Goal: Navigation & Orientation: Locate item on page

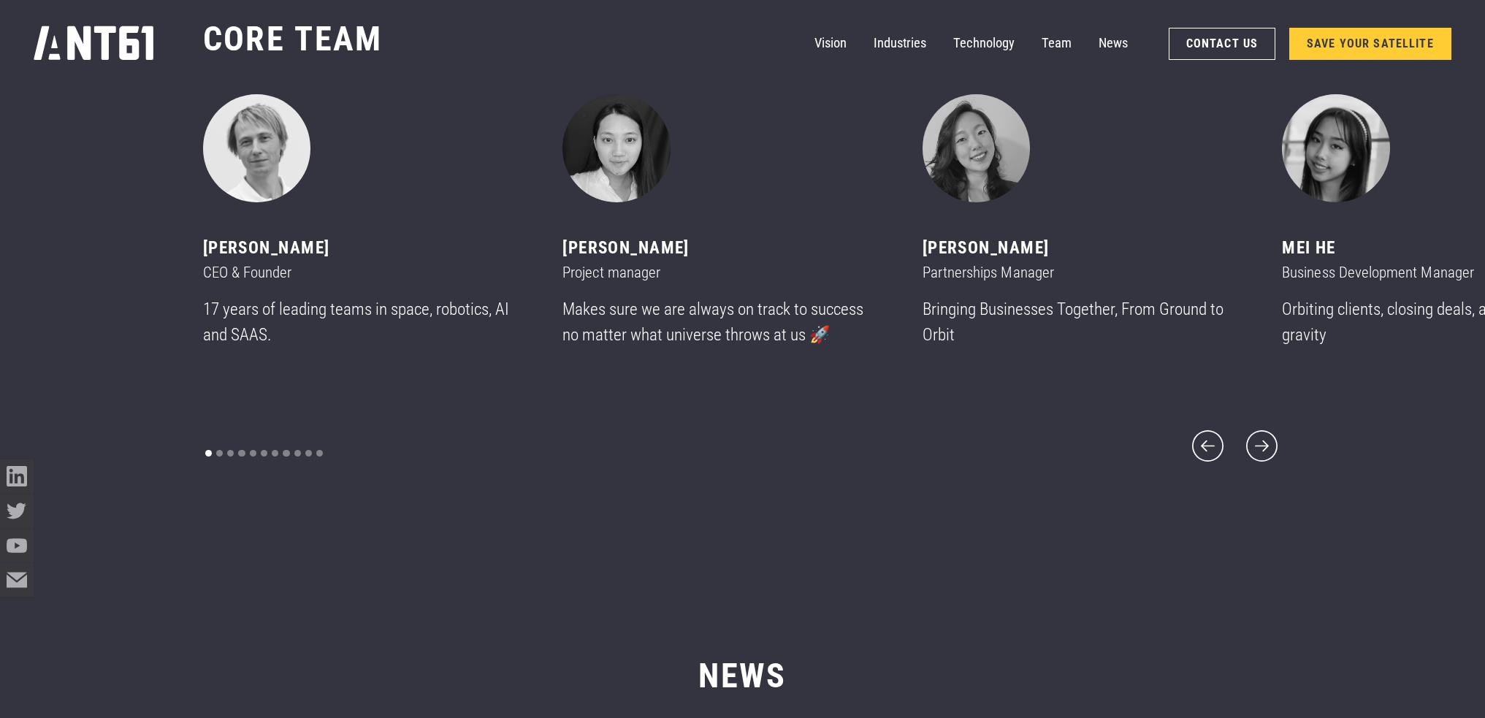
scroll to position [8474, 0]
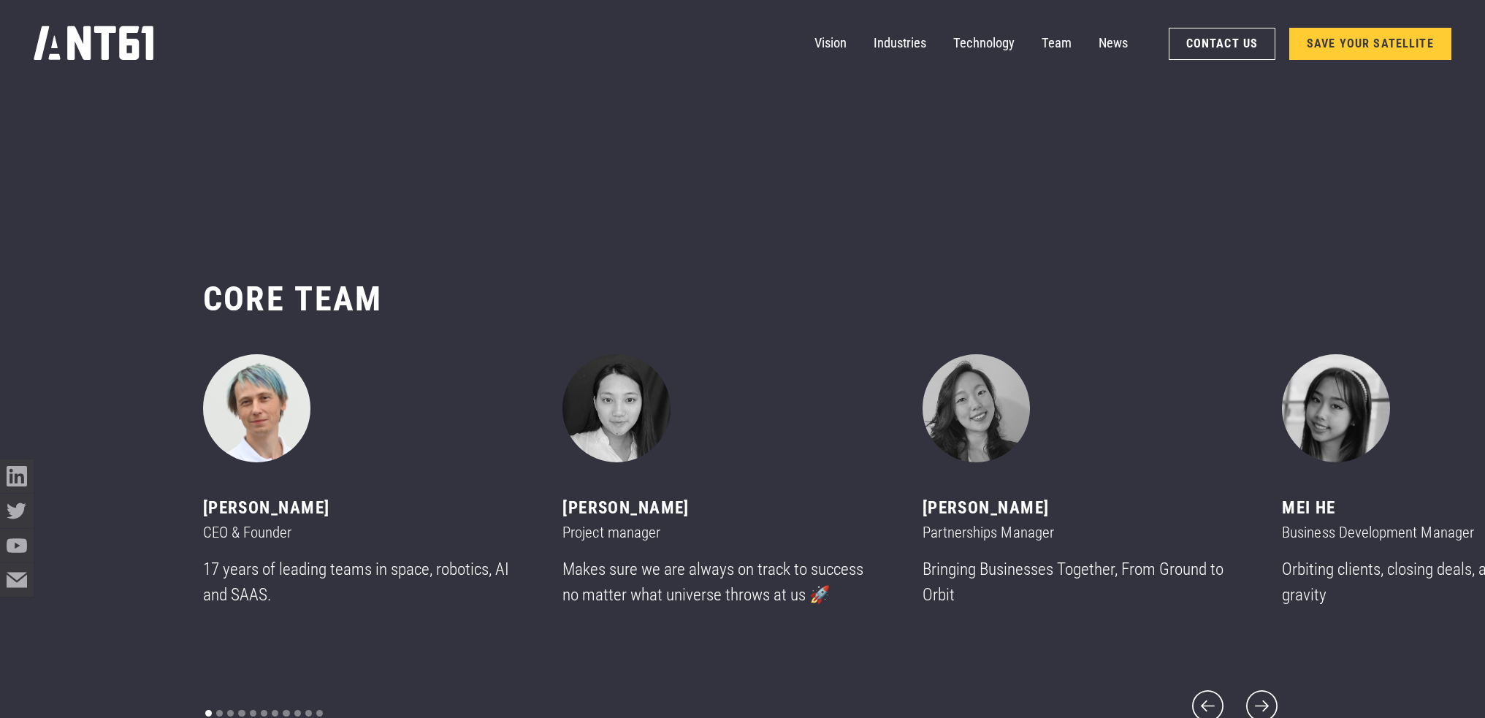
click at [265, 422] on img "1 of 11" at bounding box center [257, 408] width 108 height 108
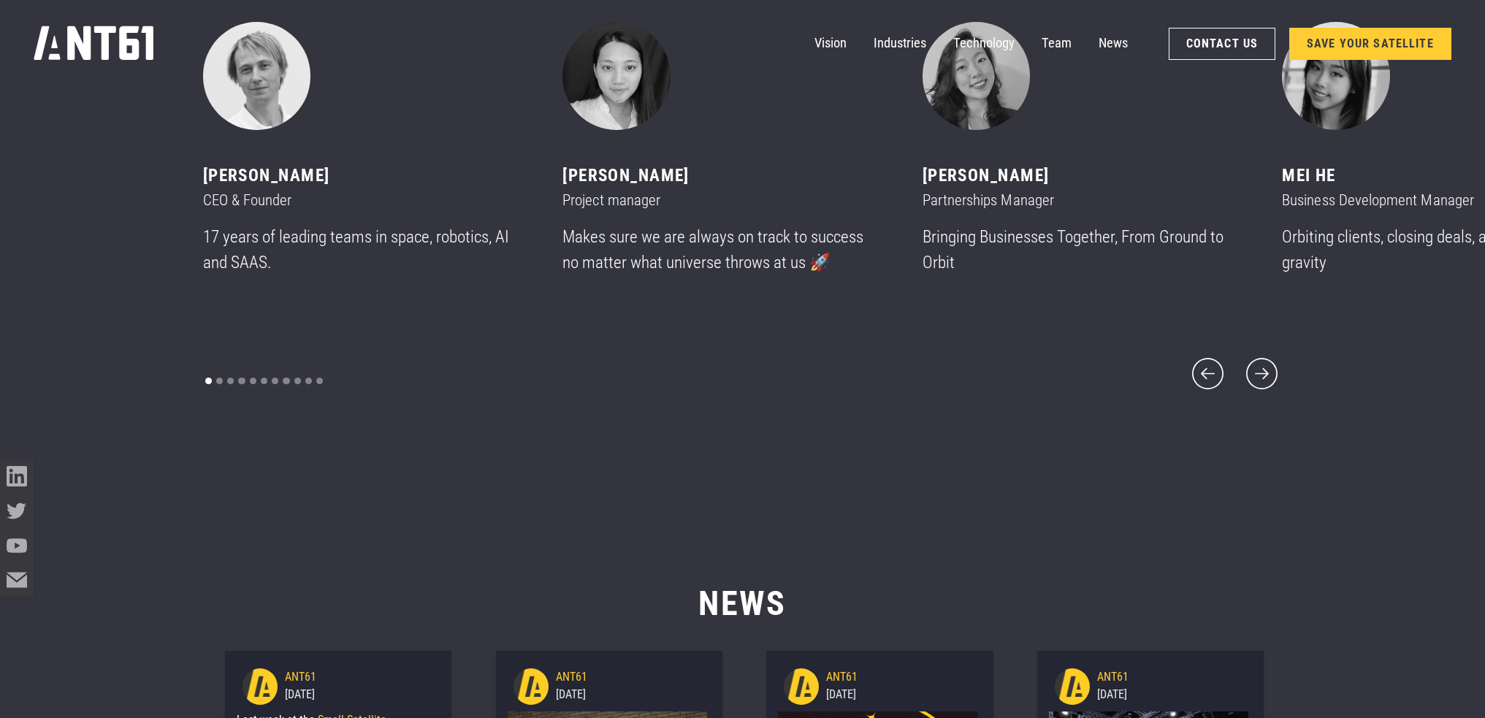
scroll to position [8621, 0]
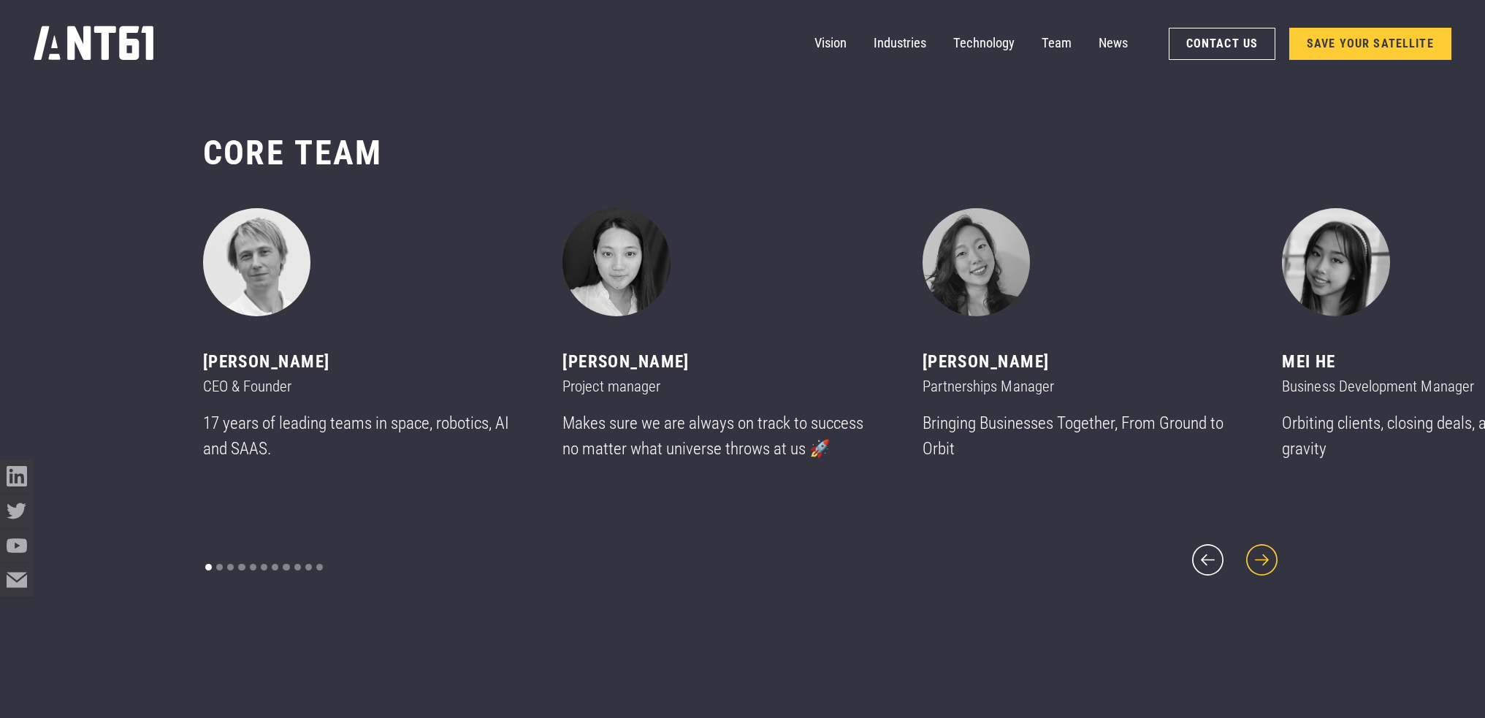
click at [1254, 554] on icon "next slide" at bounding box center [1262, 560] width 40 height 40
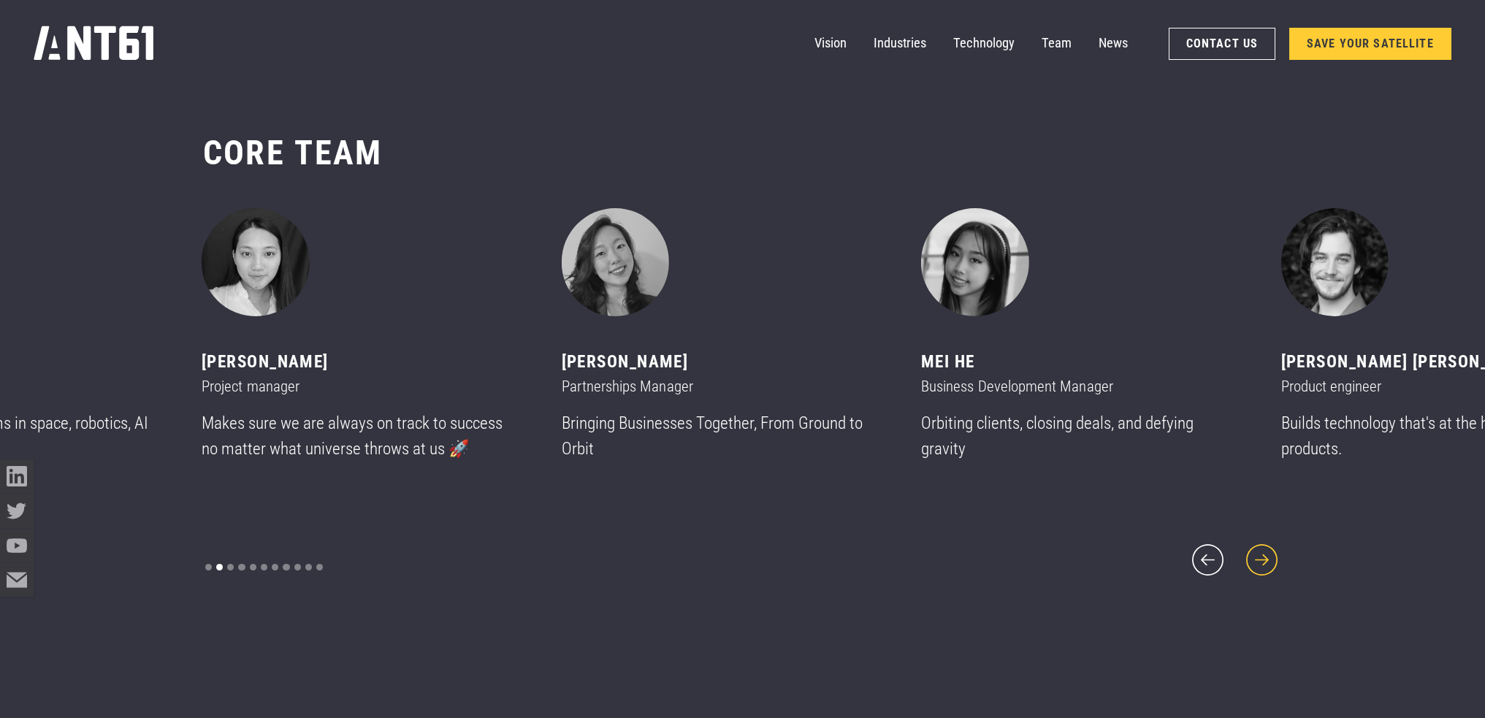
click at [1254, 554] on icon "next slide" at bounding box center [1262, 560] width 40 height 40
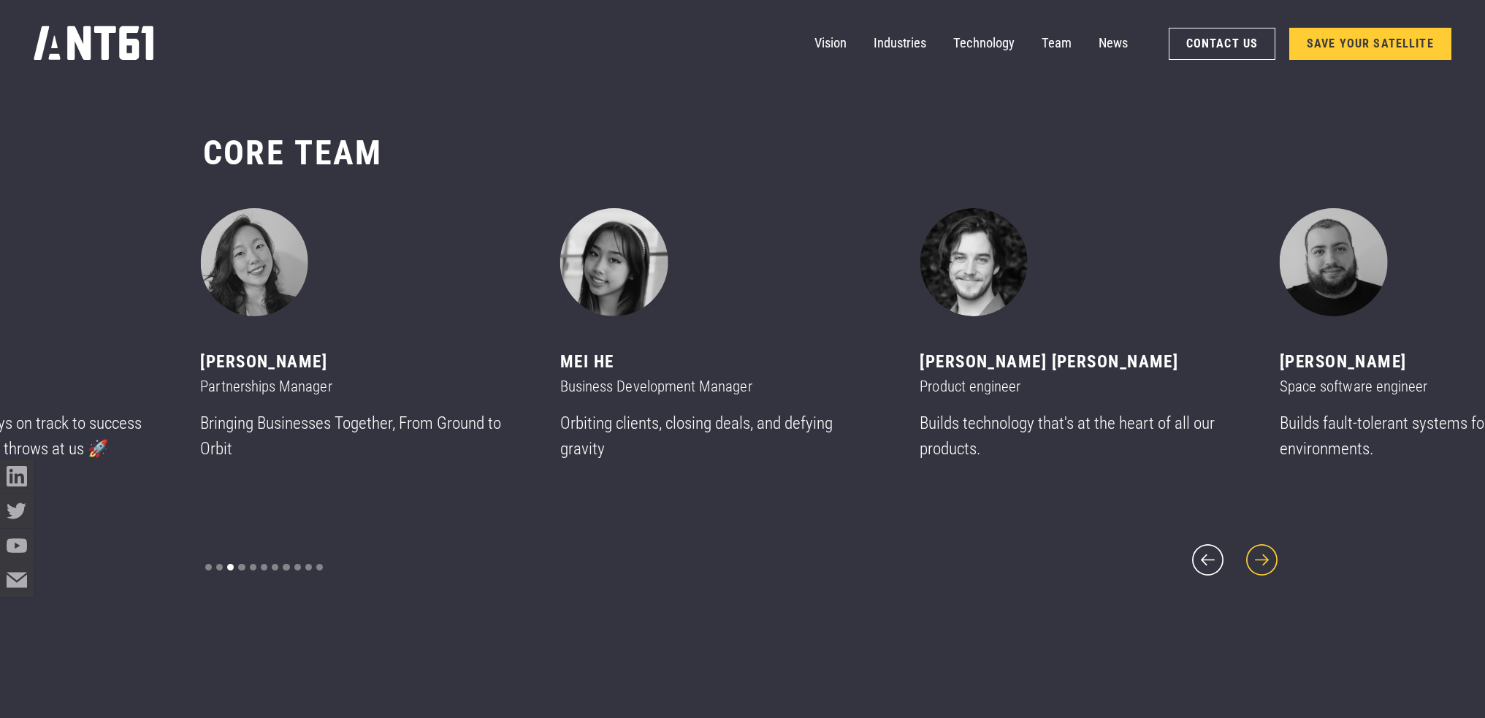
click at [1254, 554] on icon "next slide" at bounding box center [1262, 560] width 40 height 40
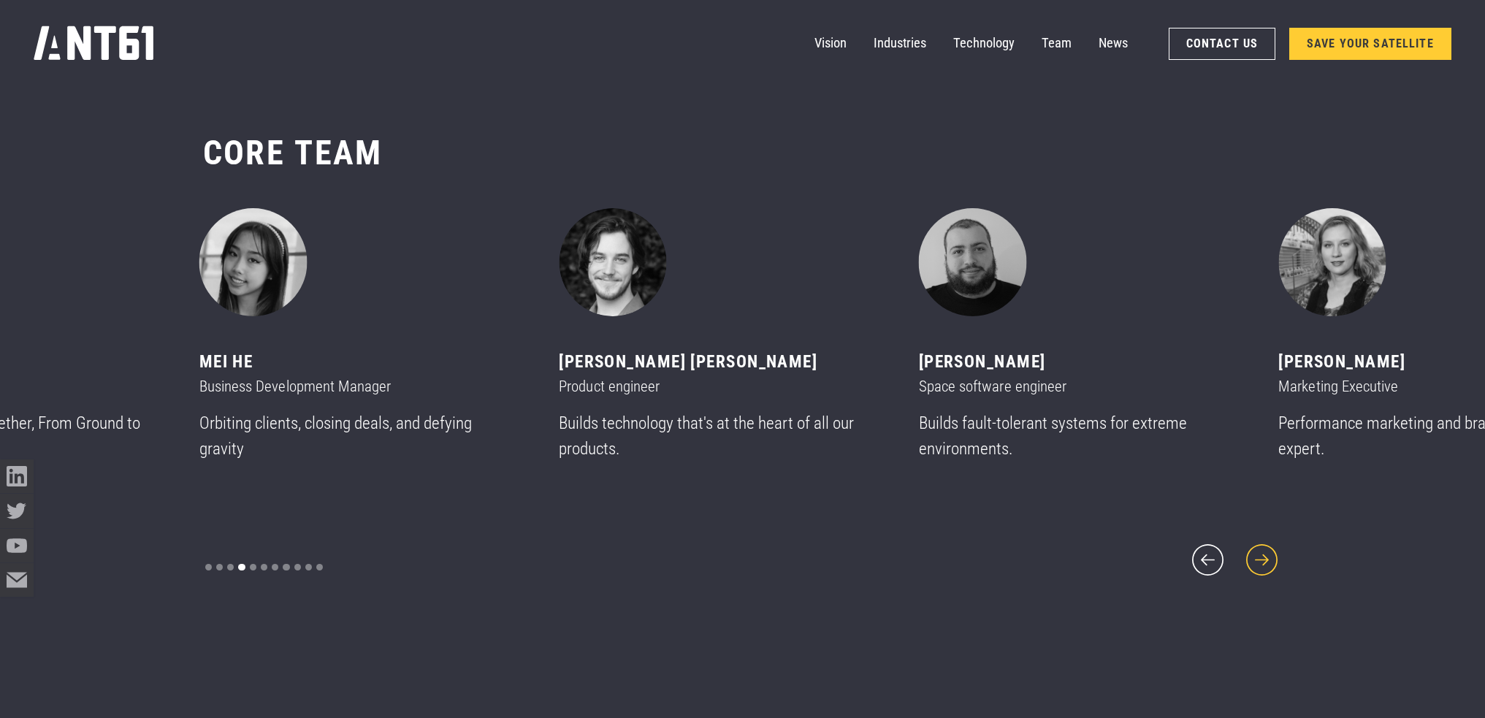
click at [1254, 554] on icon "next slide" at bounding box center [1262, 560] width 40 height 40
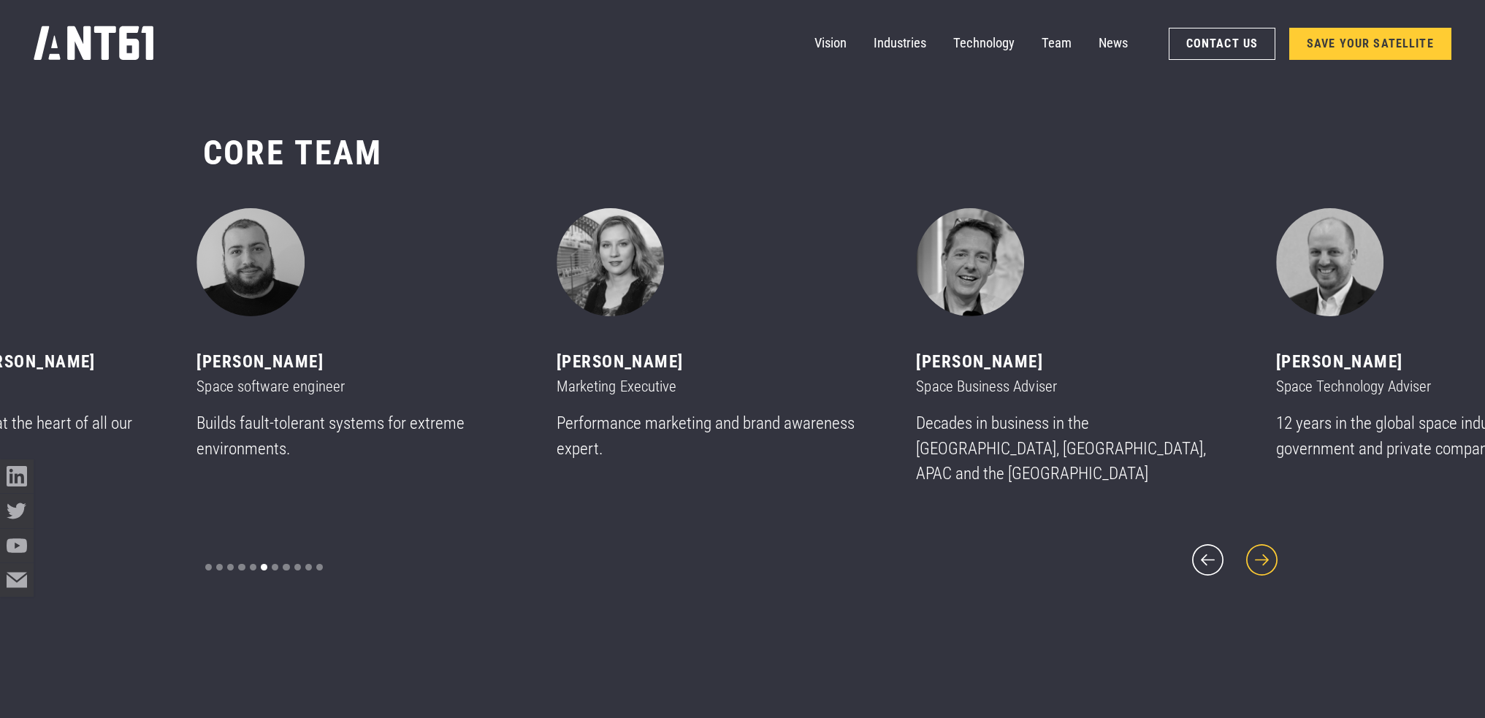
click at [1254, 554] on icon "next slide" at bounding box center [1262, 560] width 40 height 40
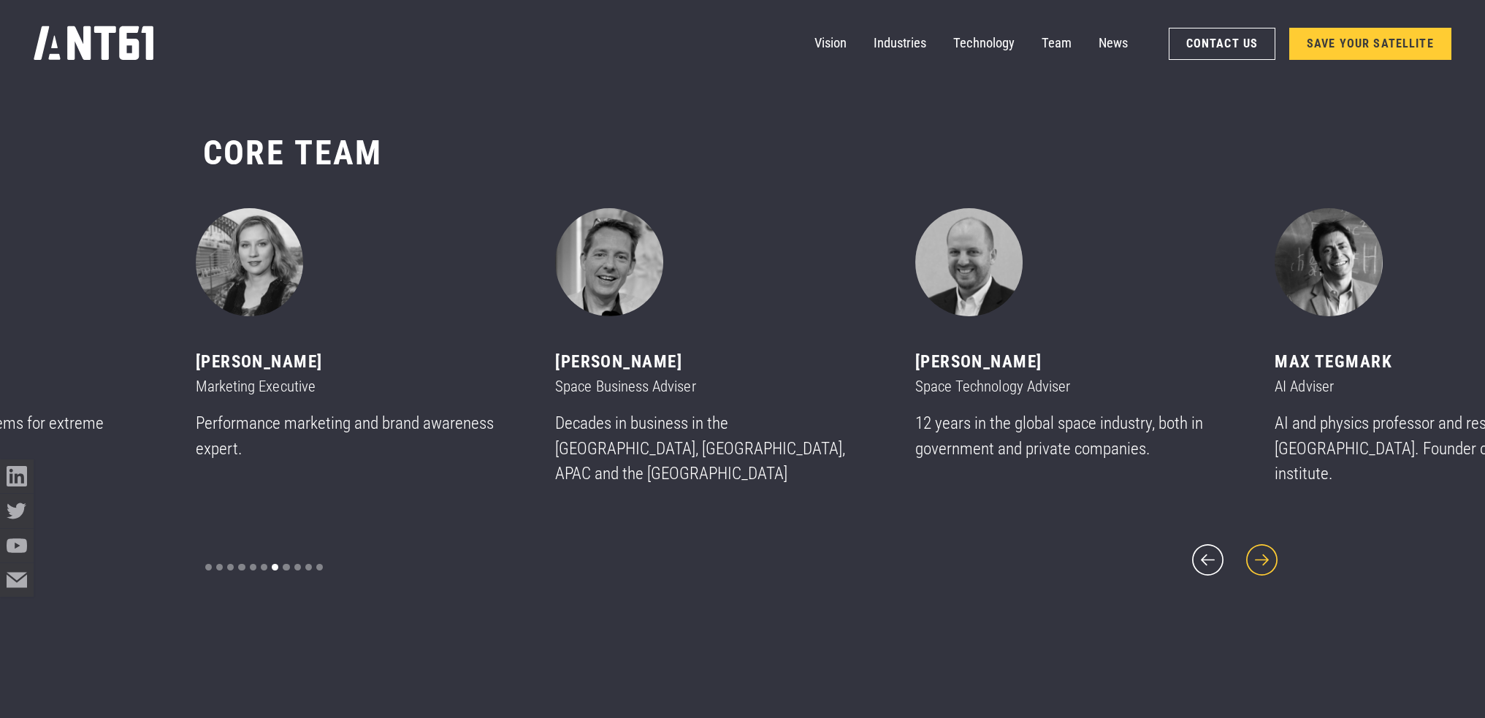
click at [1254, 554] on icon "next slide" at bounding box center [1262, 560] width 40 height 40
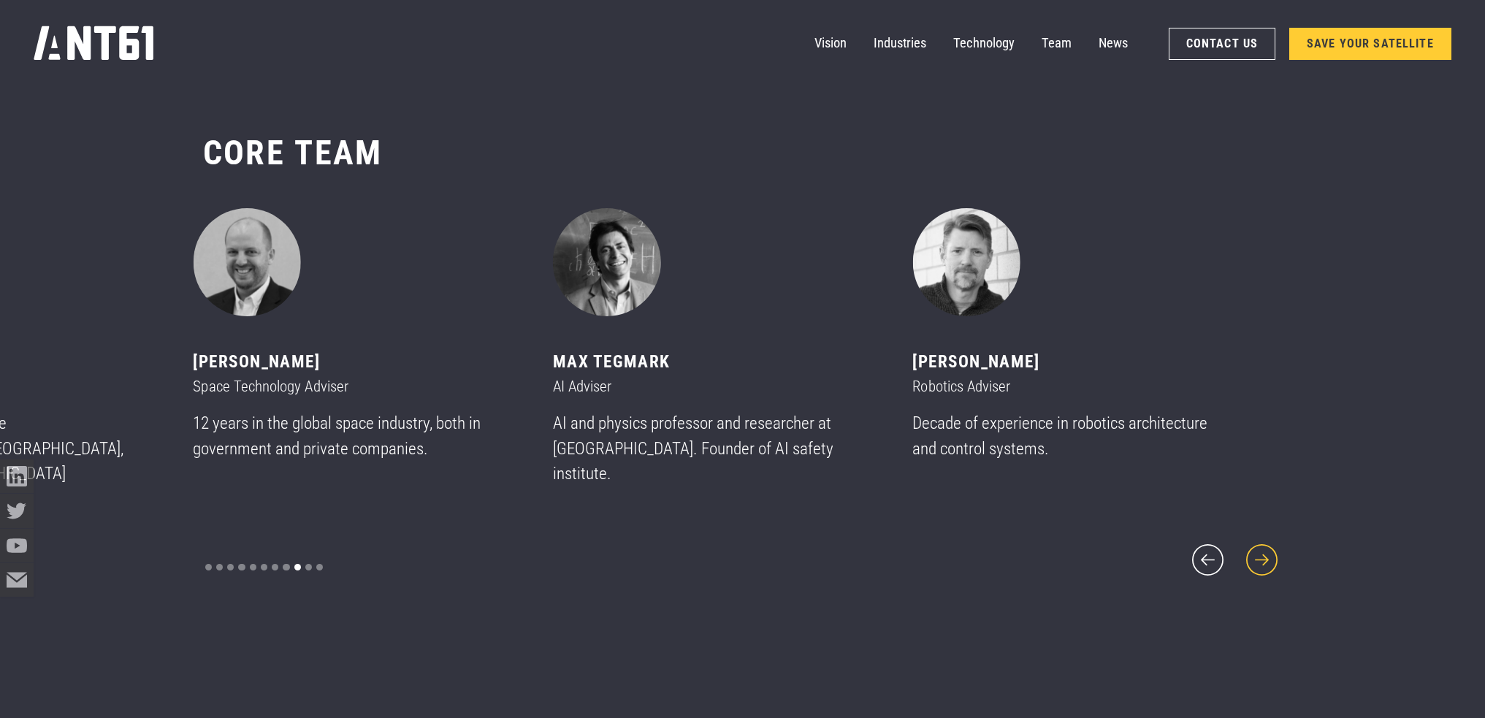
click at [1254, 554] on icon "next slide" at bounding box center [1262, 560] width 40 height 40
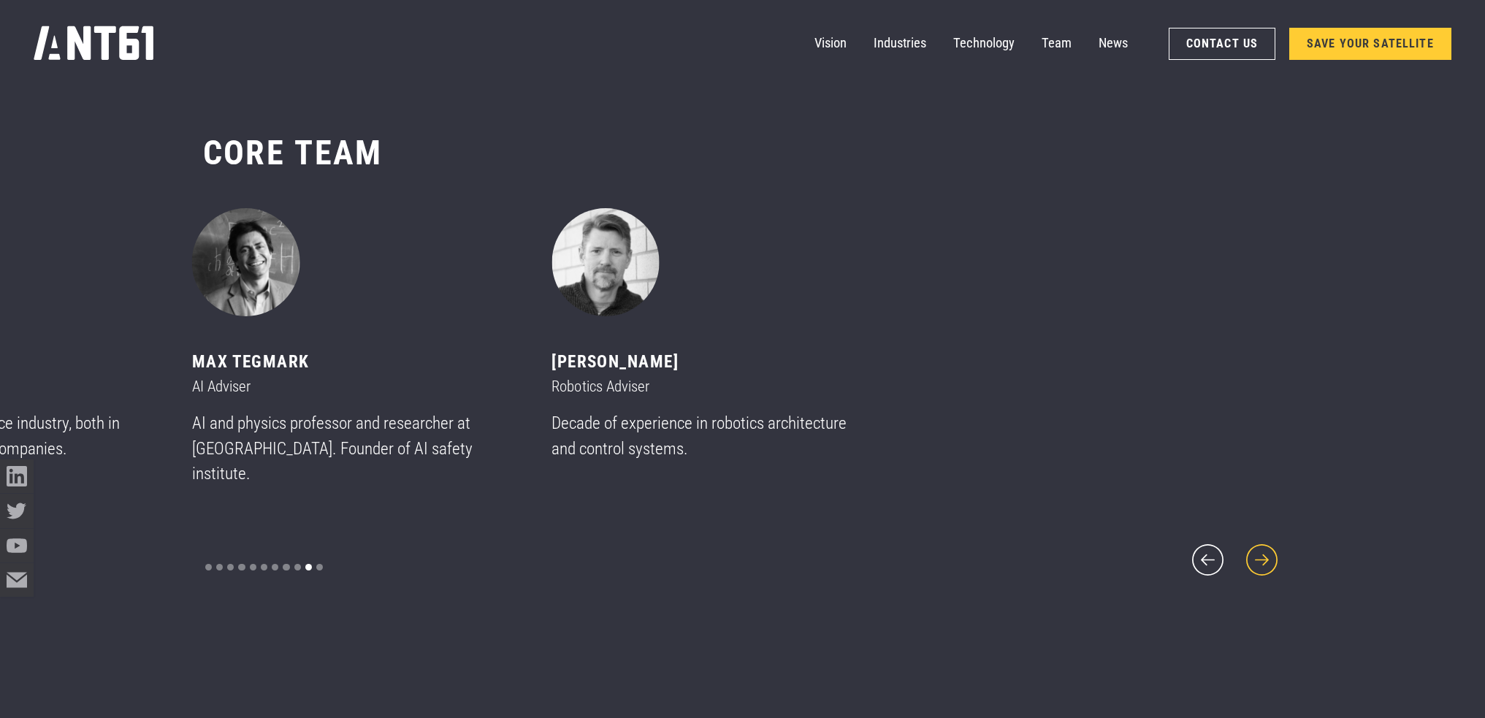
click at [1254, 554] on icon "next slide" at bounding box center [1262, 560] width 40 height 40
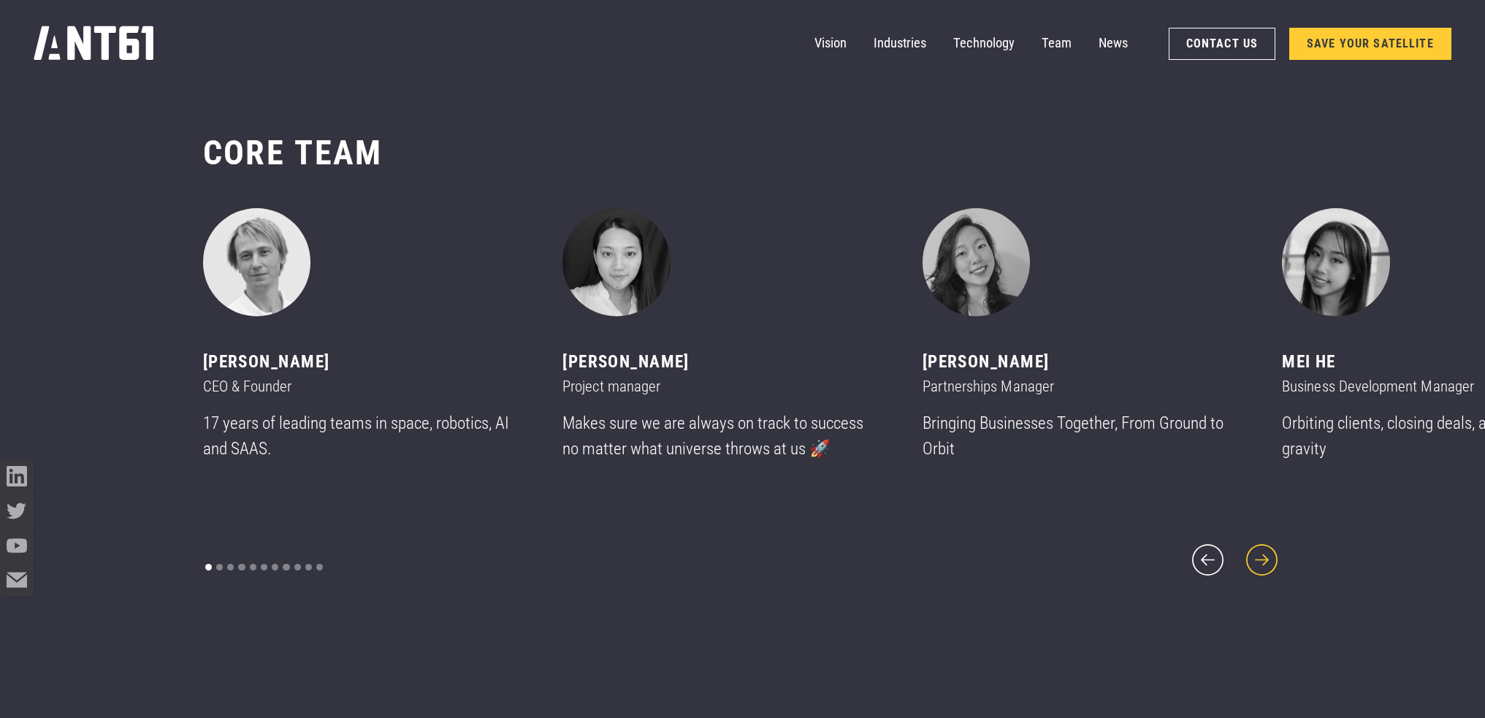
click at [1254, 554] on icon "next slide" at bounding box center [1262, 560] width 40 height 40
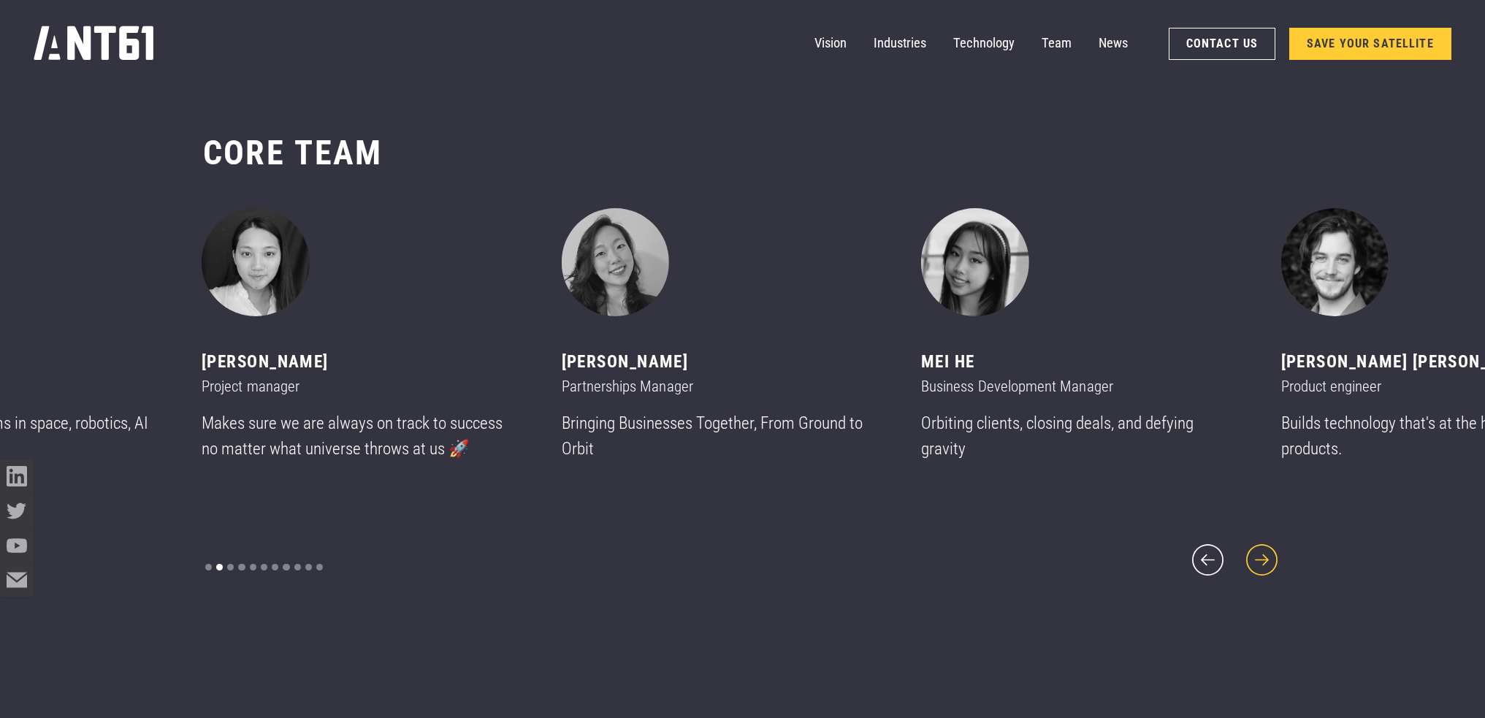
click at [1254, 554] on icon "next slide" at bounding box center [1262, 560] width 40 height 40
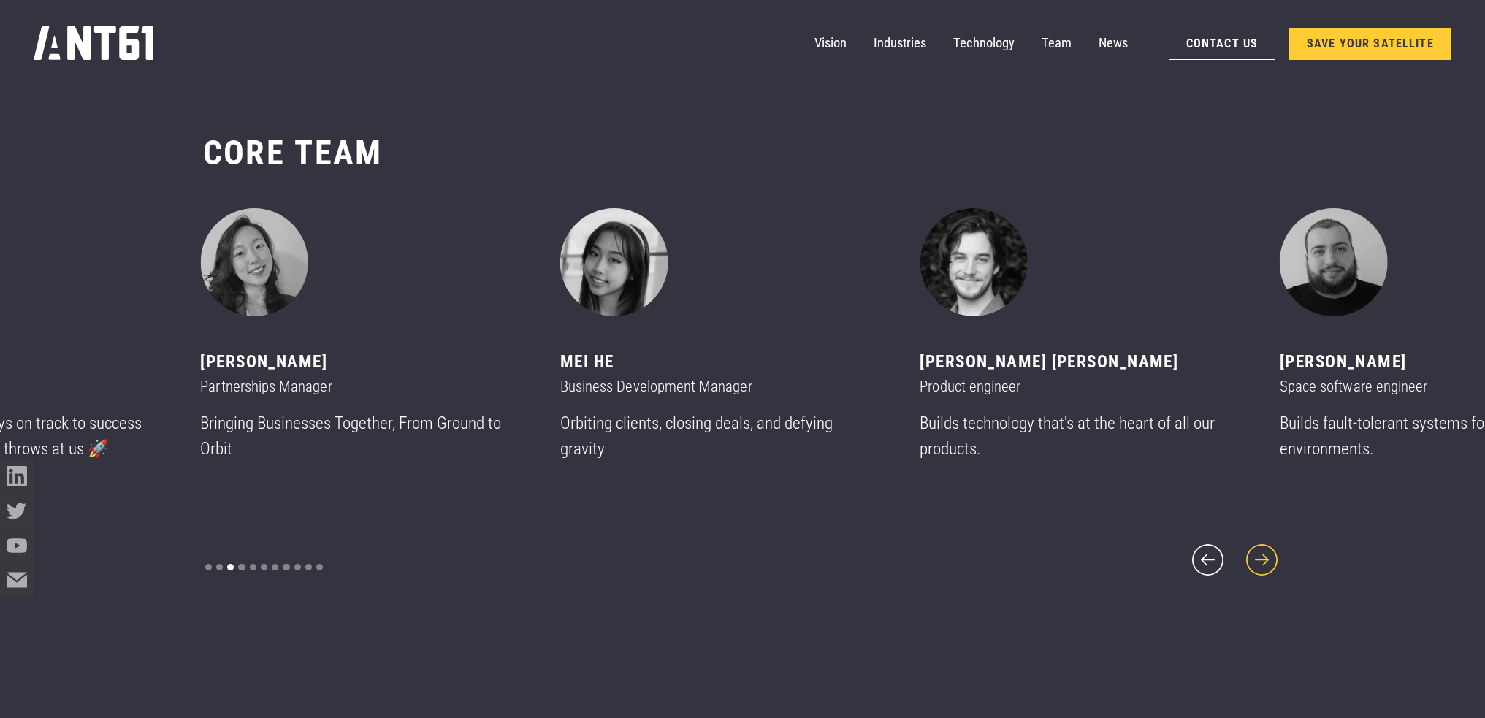
click at [1254, 554] on icon "next slide" at bounding box center [1262, 560] width 40 height 40
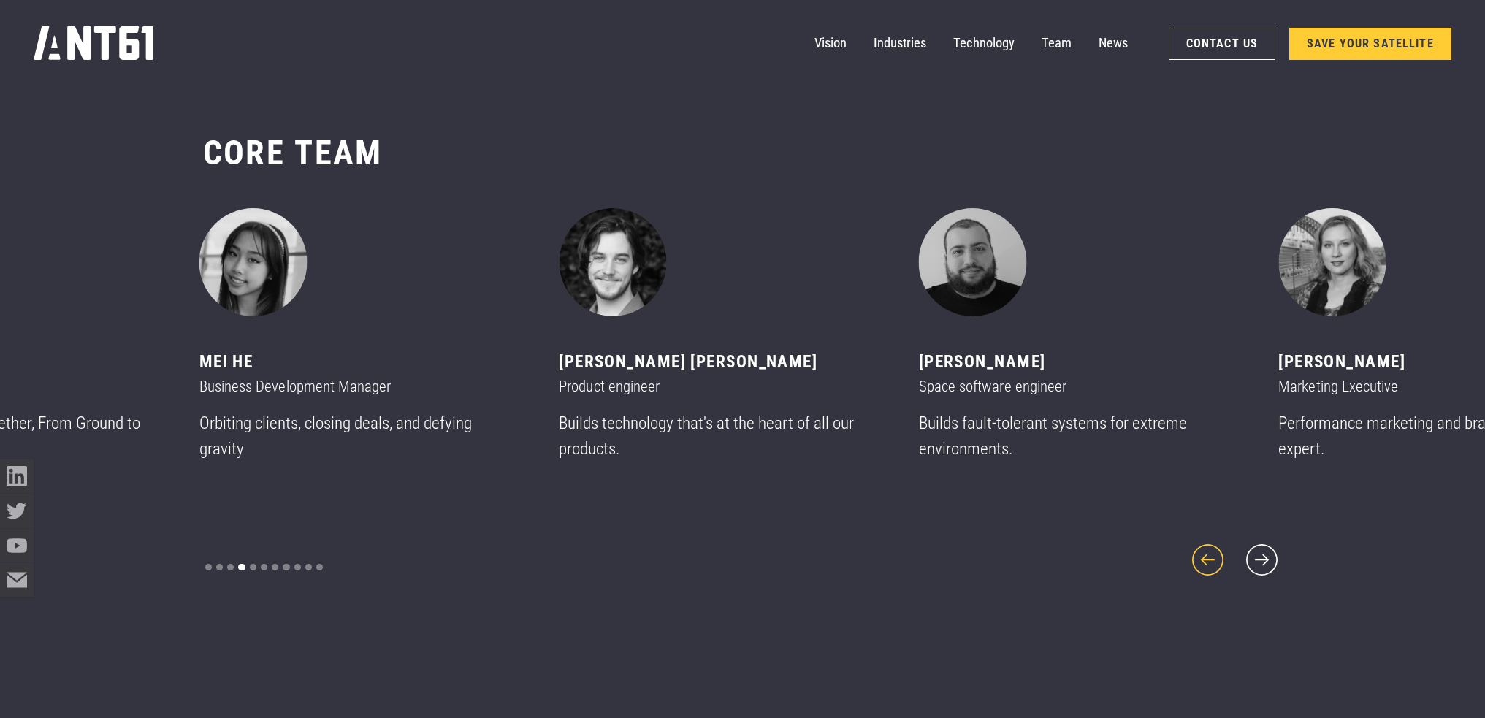
click at [1203, 554] on icon "previous slide" at bounding box center [1208, 560] width 40 height 40
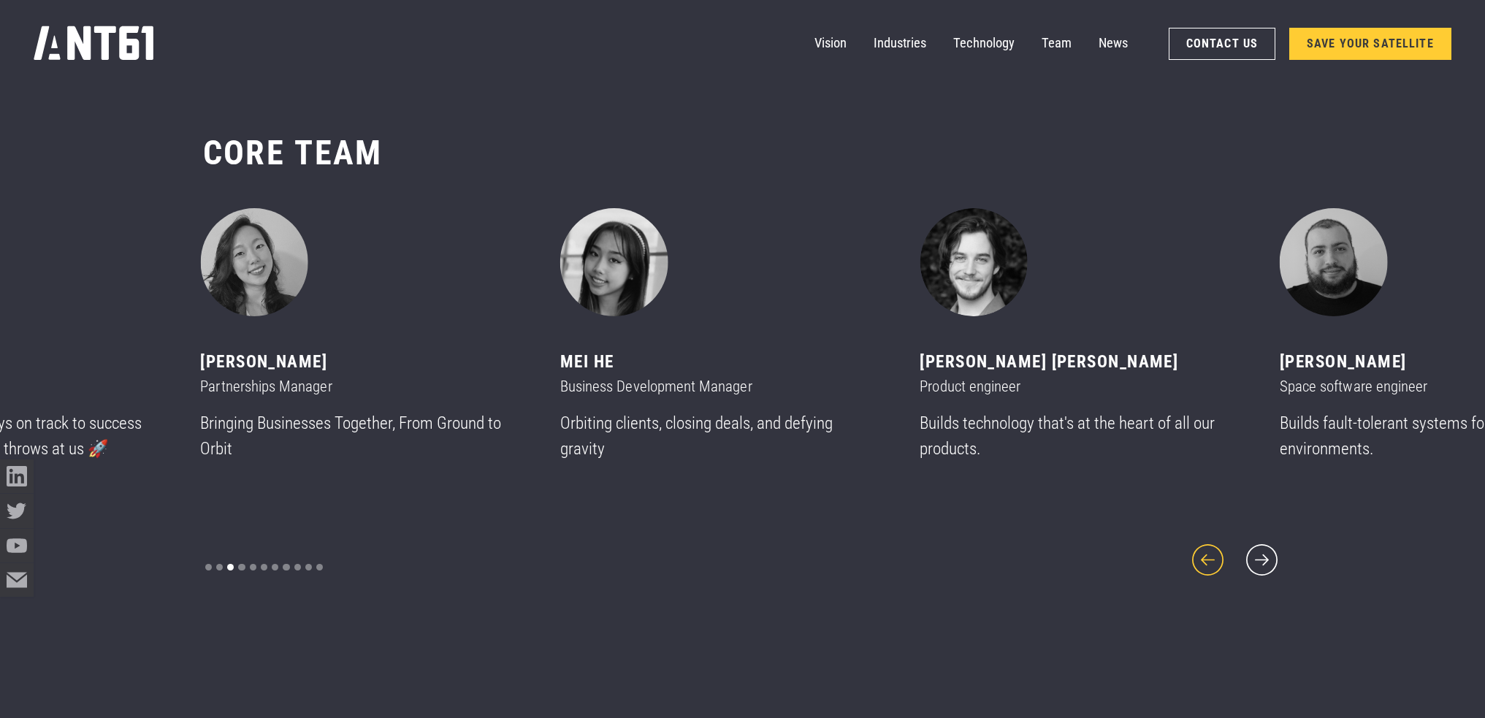
click at [1203, 554] on icon "previous slide" at bounding box center [1208, 560] width 40 height 40
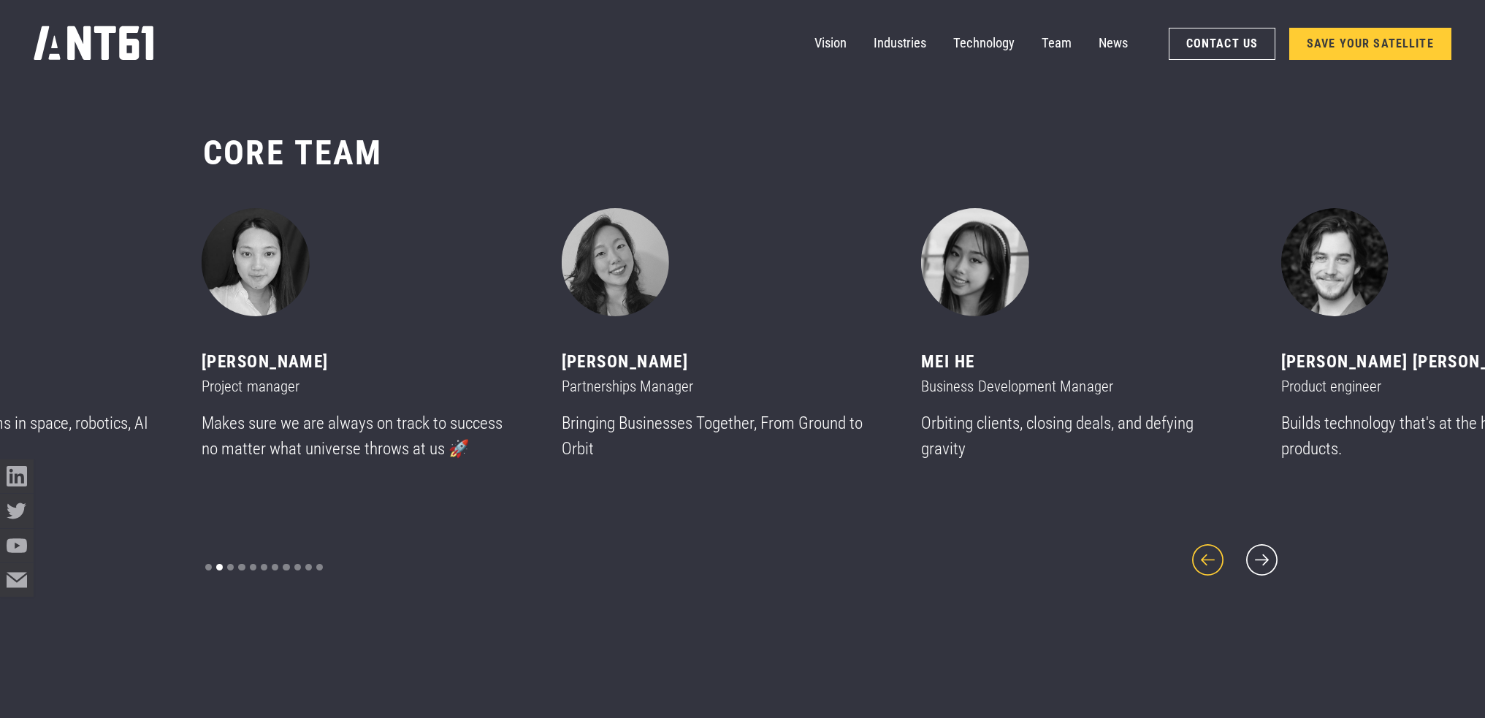
click at [1203, 554] on icon "previous slide" at bounding box center [1208, 560] width 40 height 40
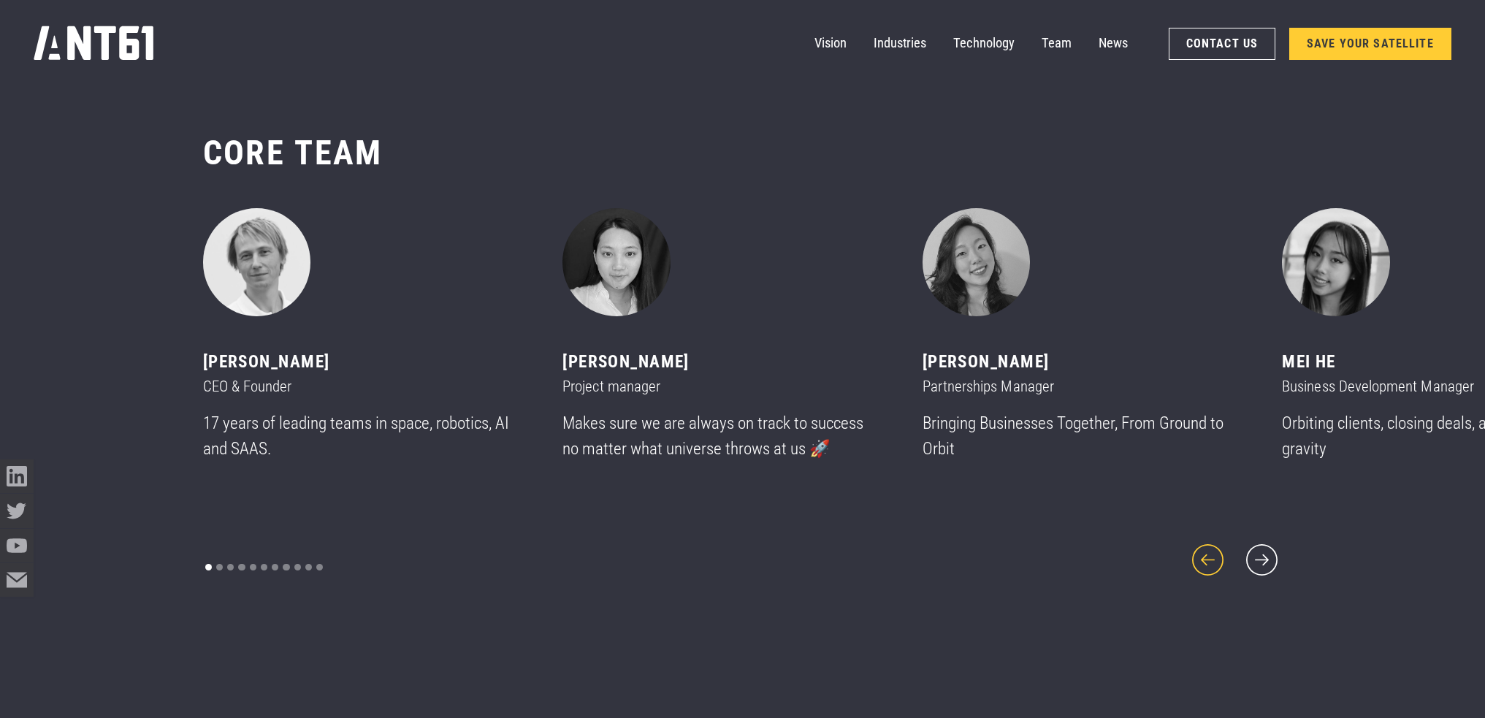
click at [1203, 554] on icon "previous slide" at bounding box center [1208, 560] width 40 height 40
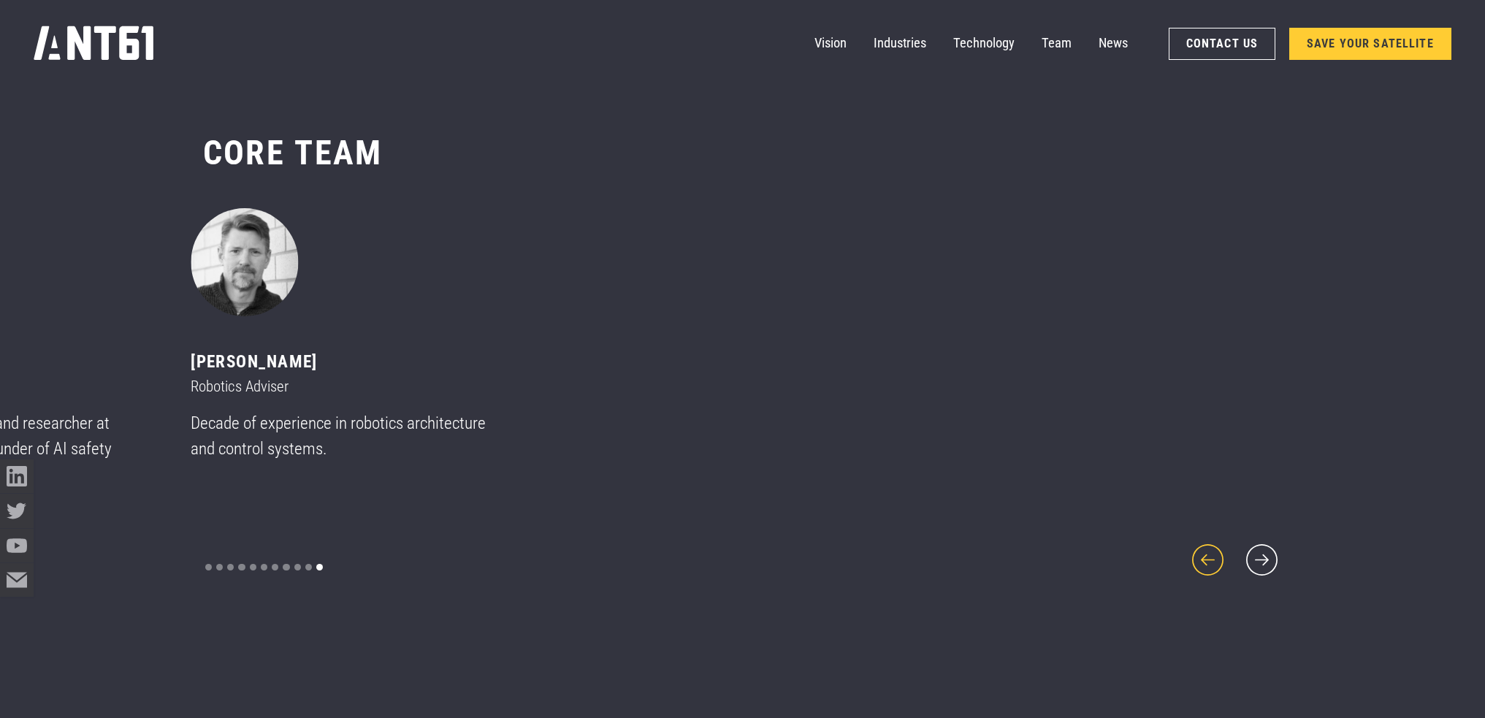
click at [1203, 554] on icon "previous slide" at bounding box center [1208, 560] width 40 height 40
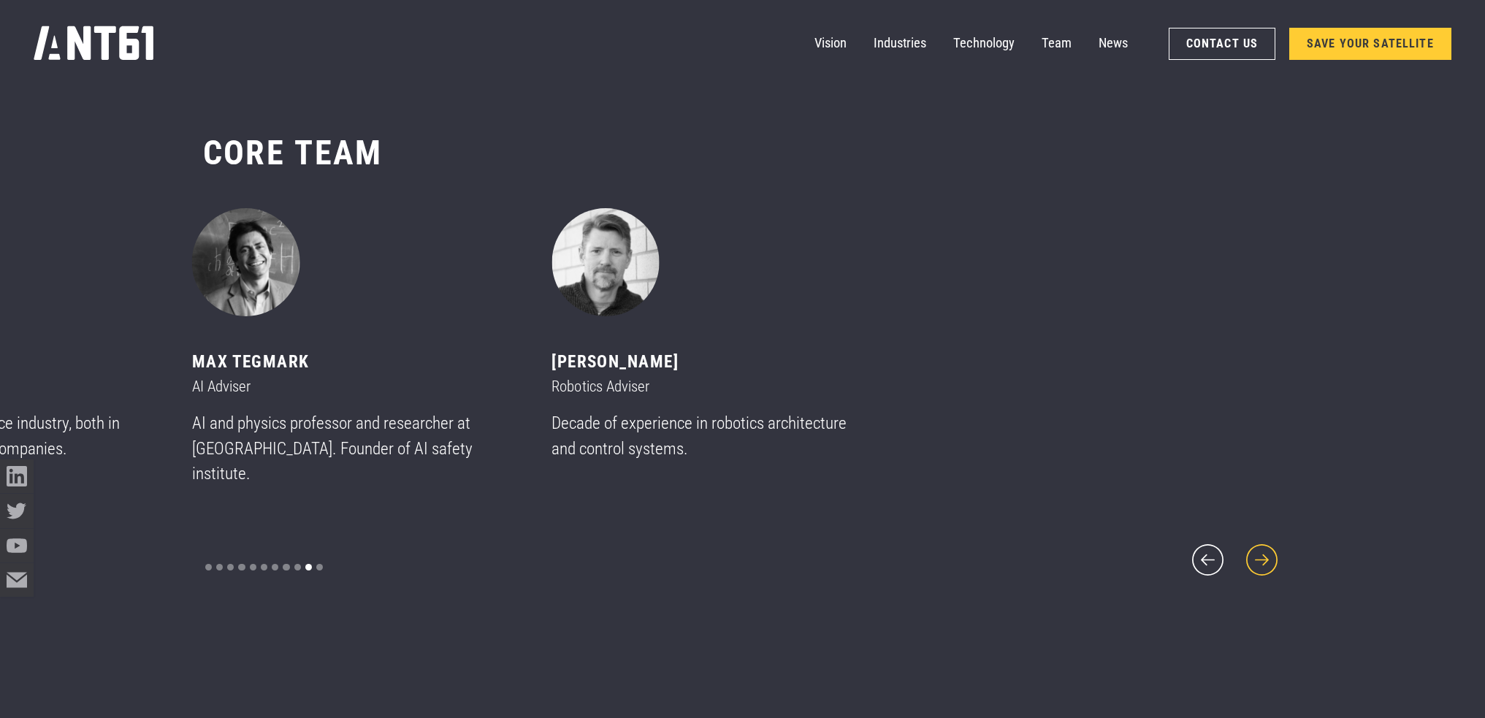
click at [1246, 554] on icon "next slide" at bounding box center [1262, 560] width 40 height 40
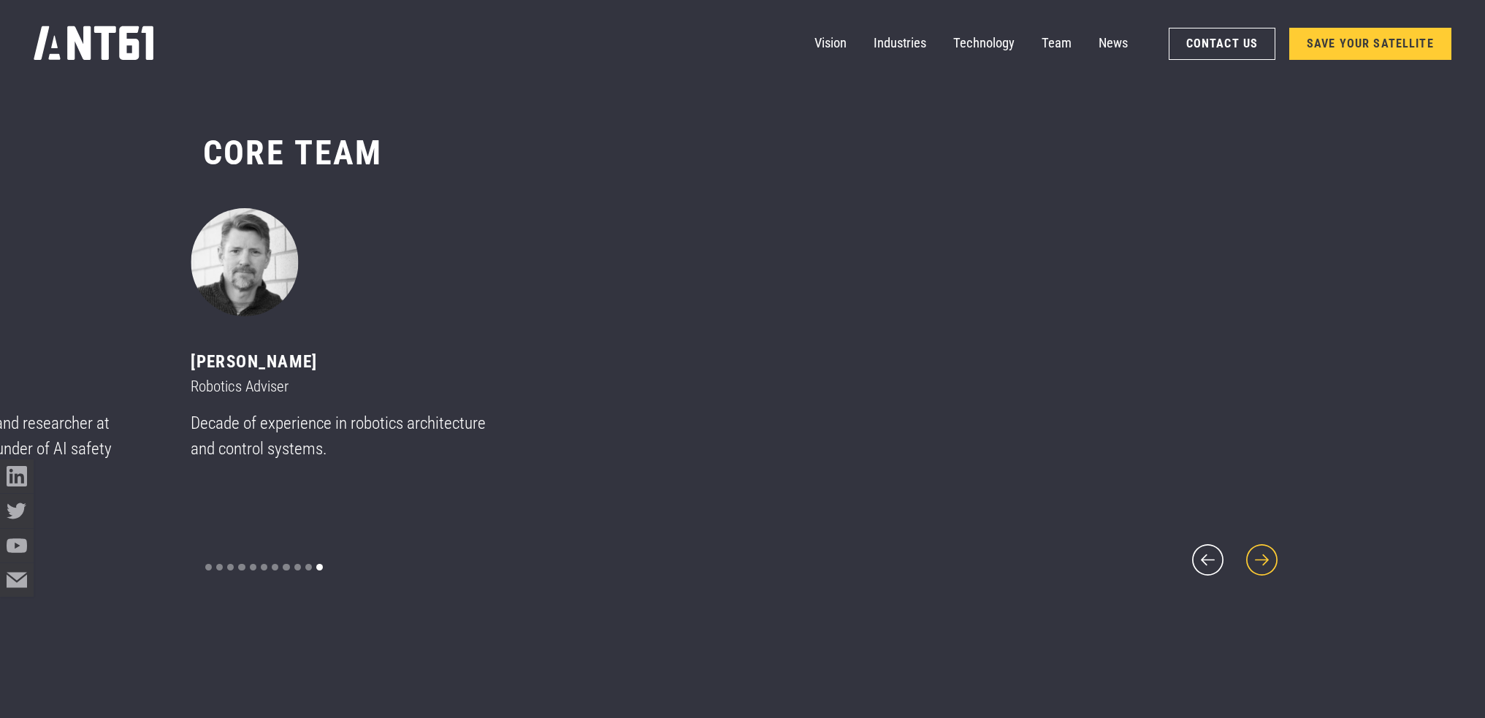
click at [1257, 552] on icon "next slide" at bounding box center [1262, 560] width 40 height 40
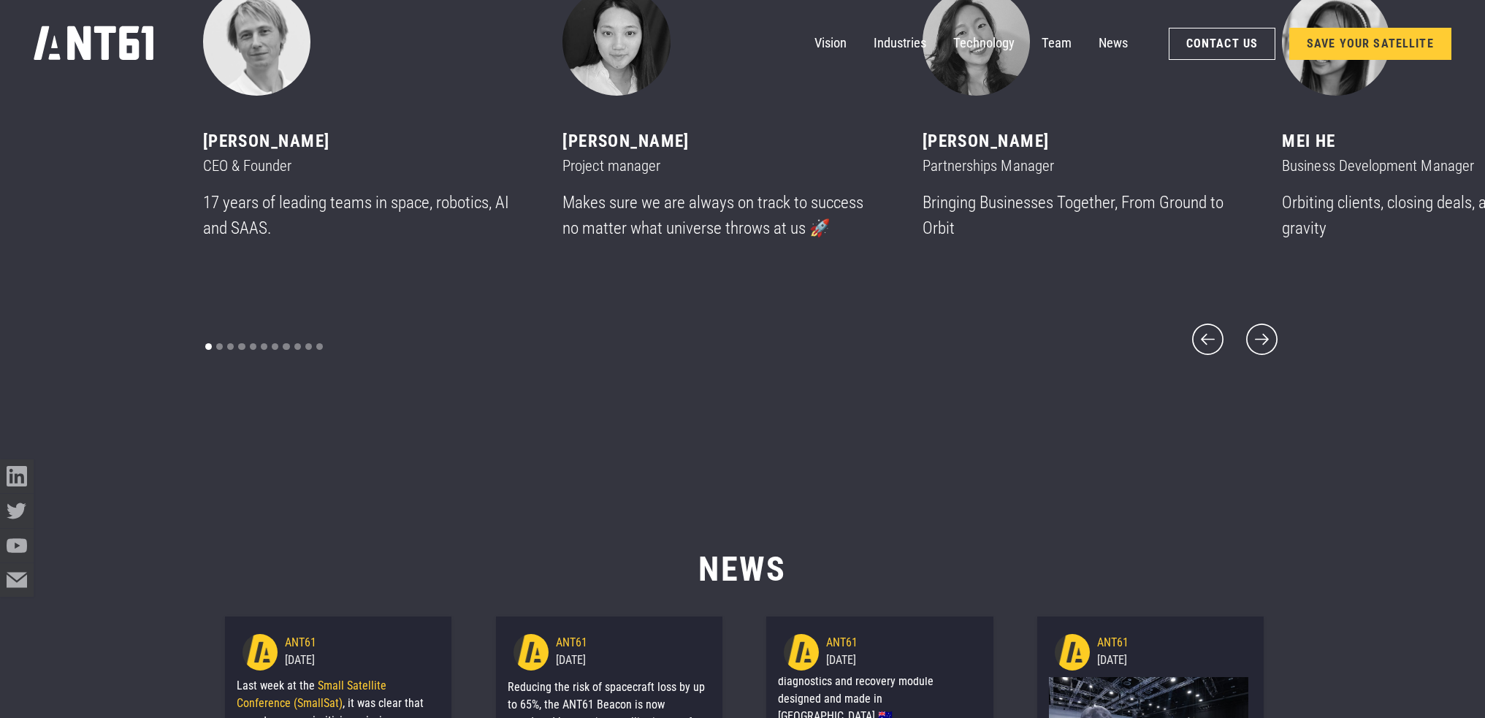
scroll to position [8622, 0]
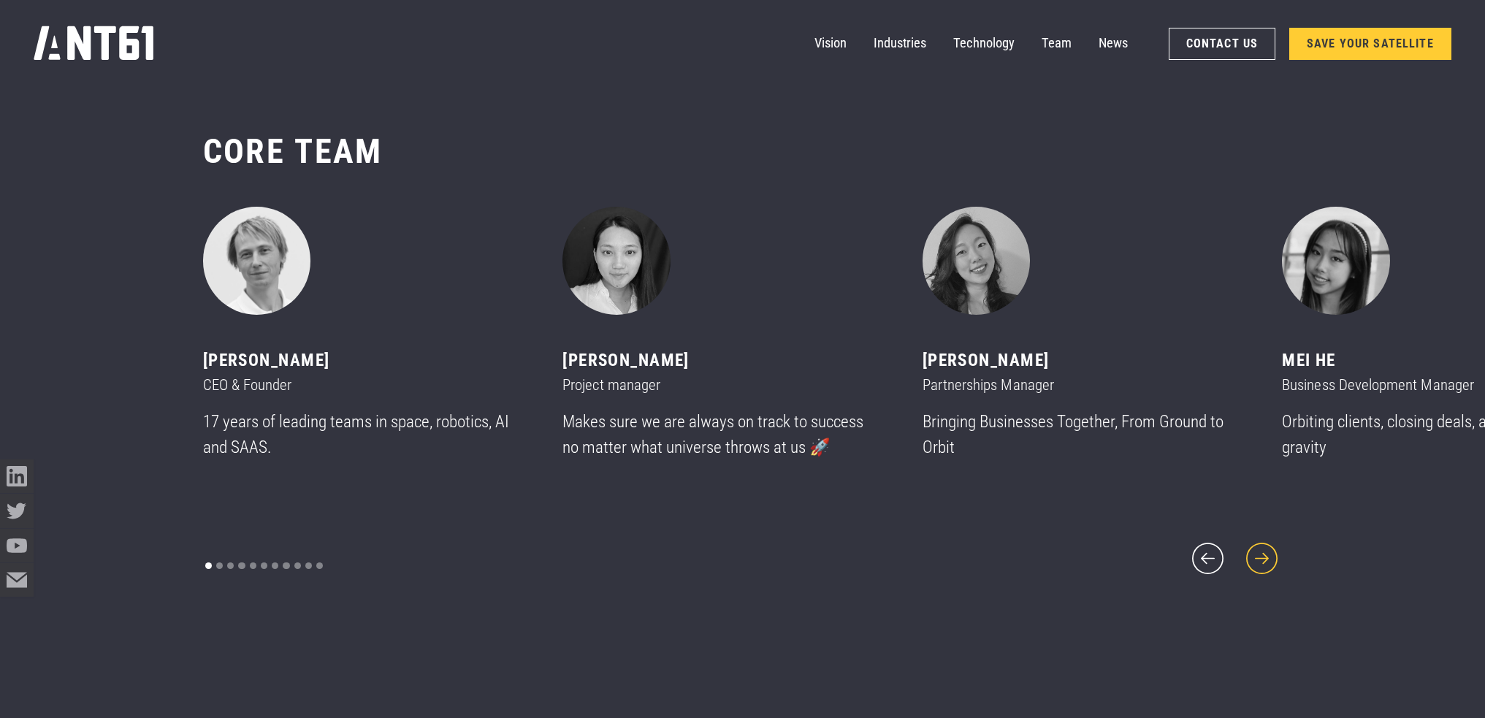
click at [1273, 549] on icon "next slide" at bounding box center [1262, 558] width 40 height 40
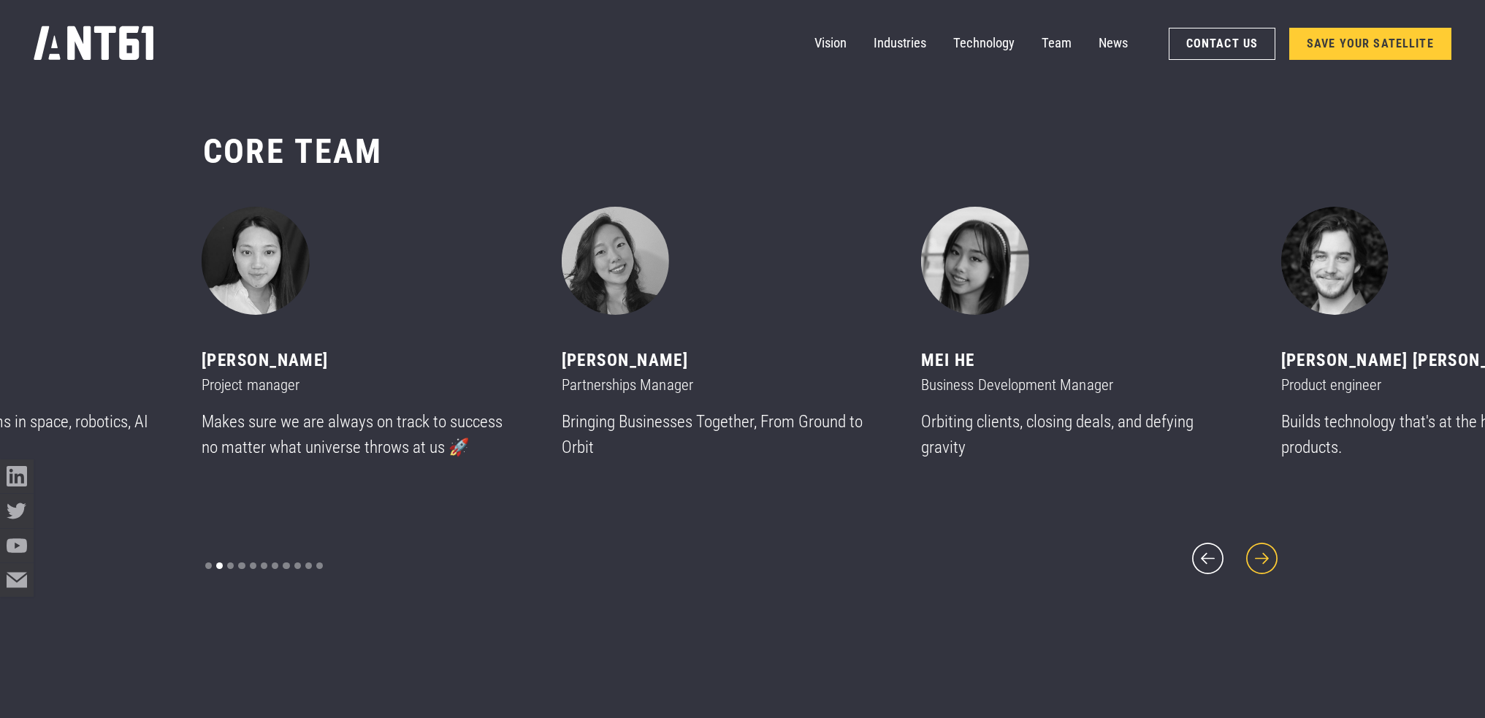
click at [1273, 549] on icon "next slide" at bounding box center [1262, 558] width 40 height 40
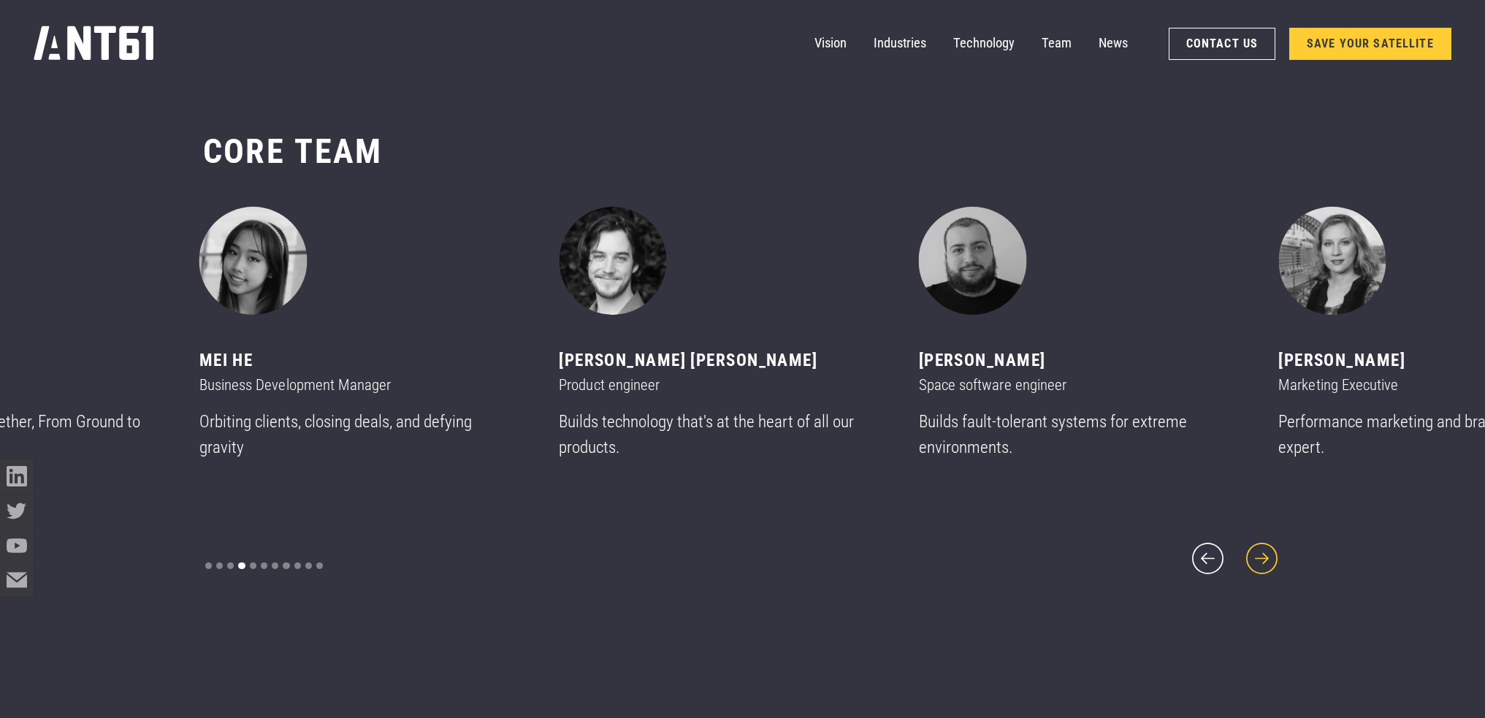
click at [1273, 549] on icon "next slide" at bounding box center [1262, 558] width 40 height 40
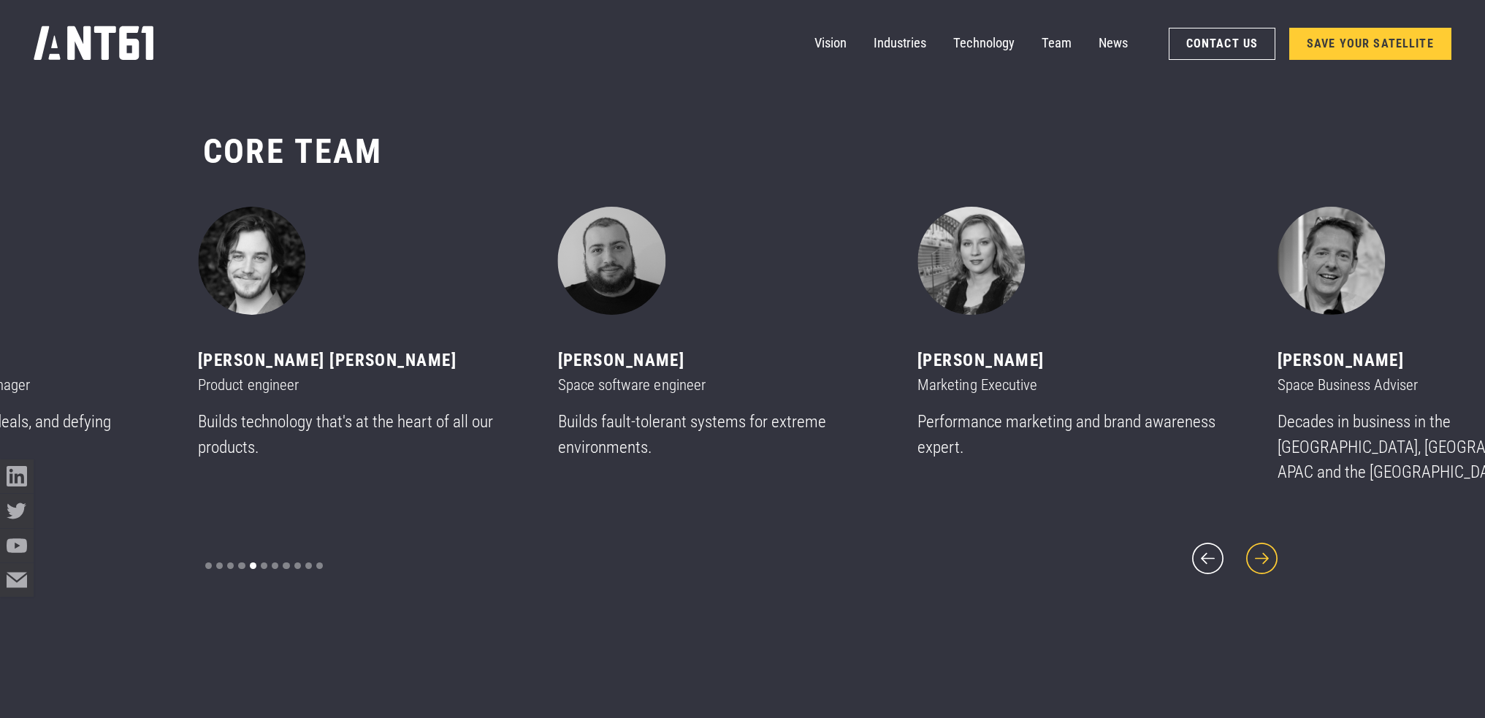
click at [1272, 549] on icon "next slide" at bounding box center [1262, 558] width 40 height 40
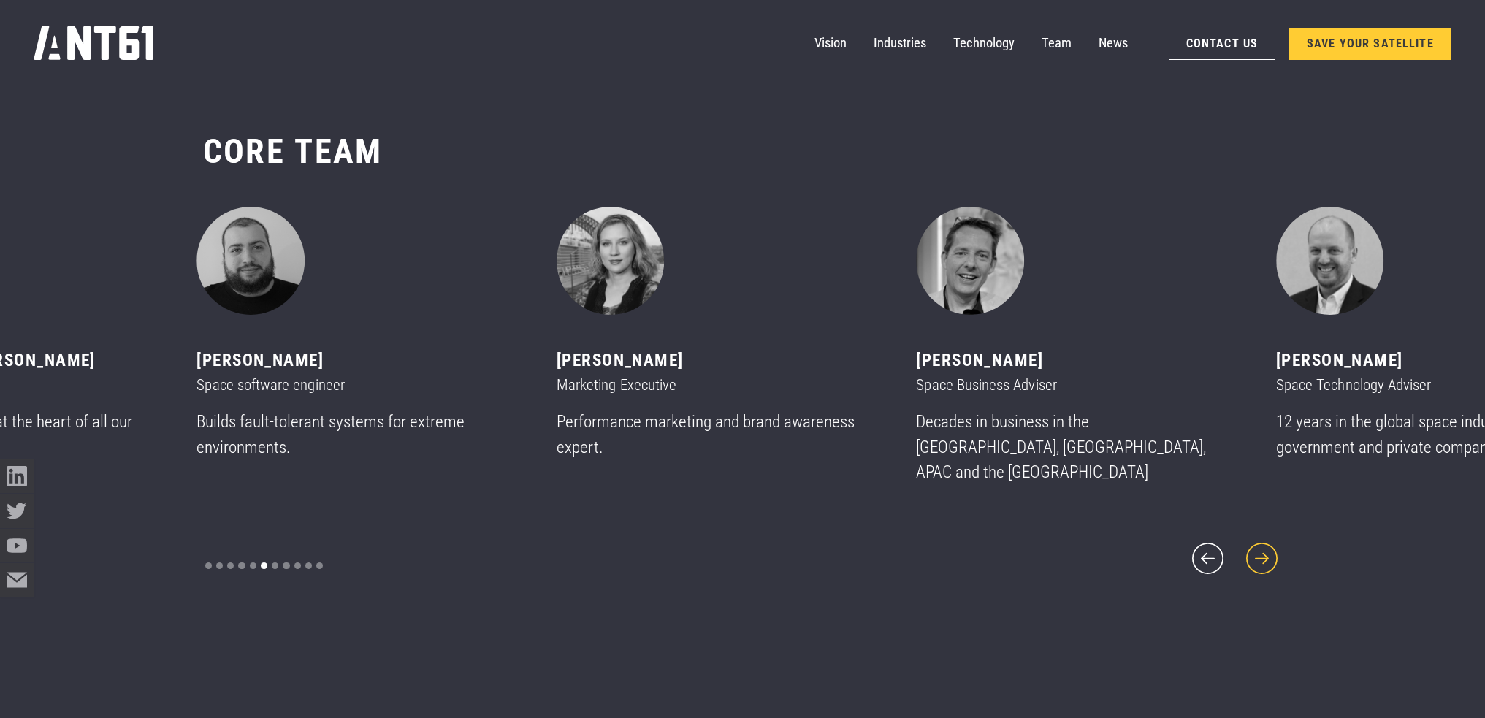
click at [1272, 549] on icon "next slide" at bounding box center [1262, 558] width 40 height 40
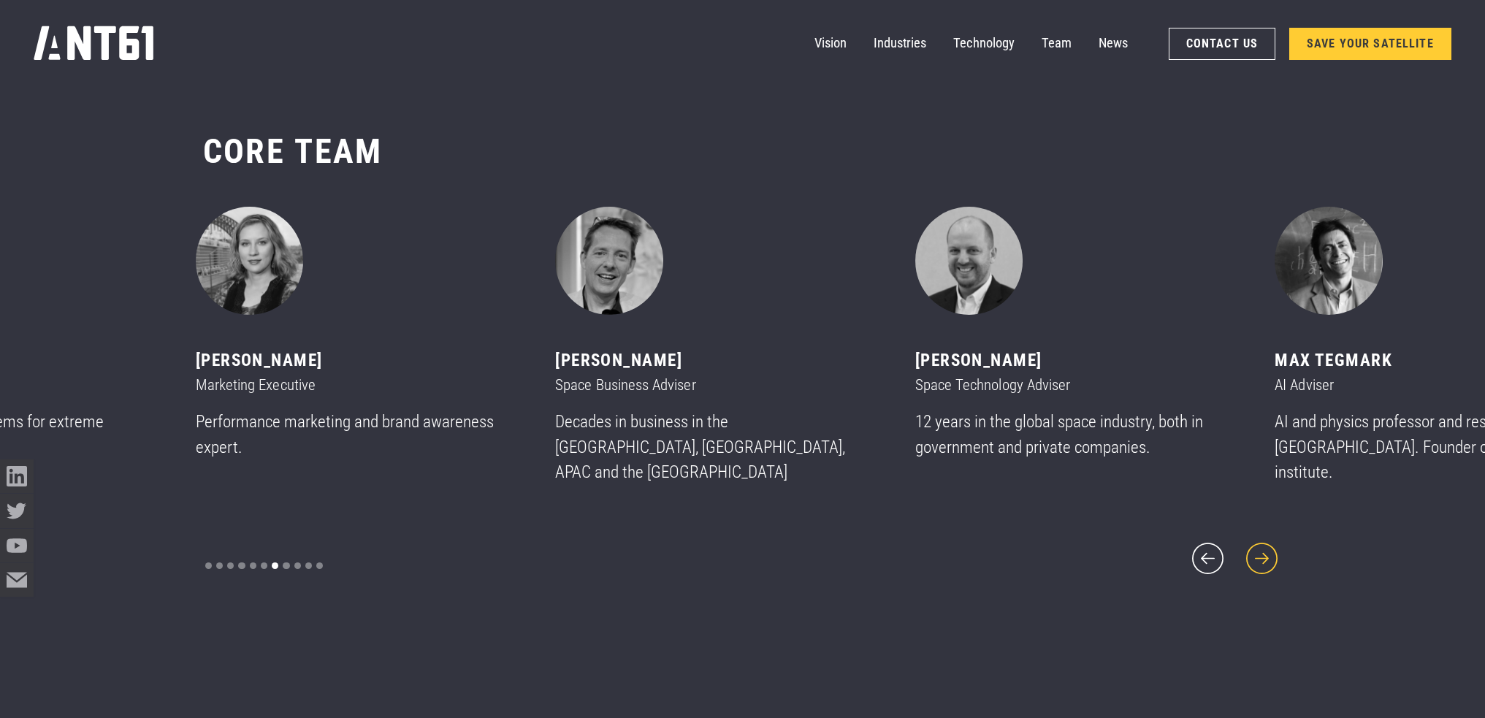
click at [1272, 549] on icon "next slide" at bounding box center [1262, 558] width 40 height 40
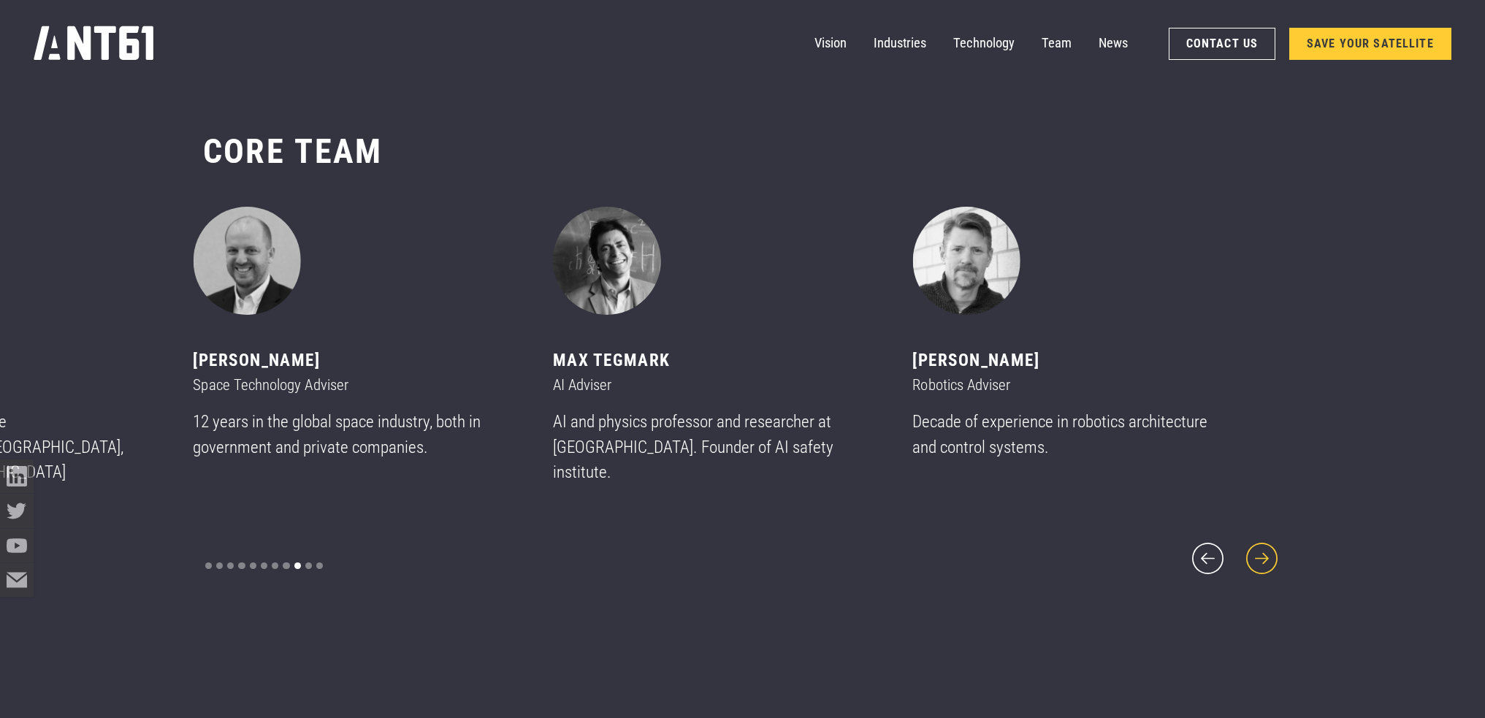
click at [1272, 549] on icon "next slide" at bounding box center [1262, 558] width 40 height 40
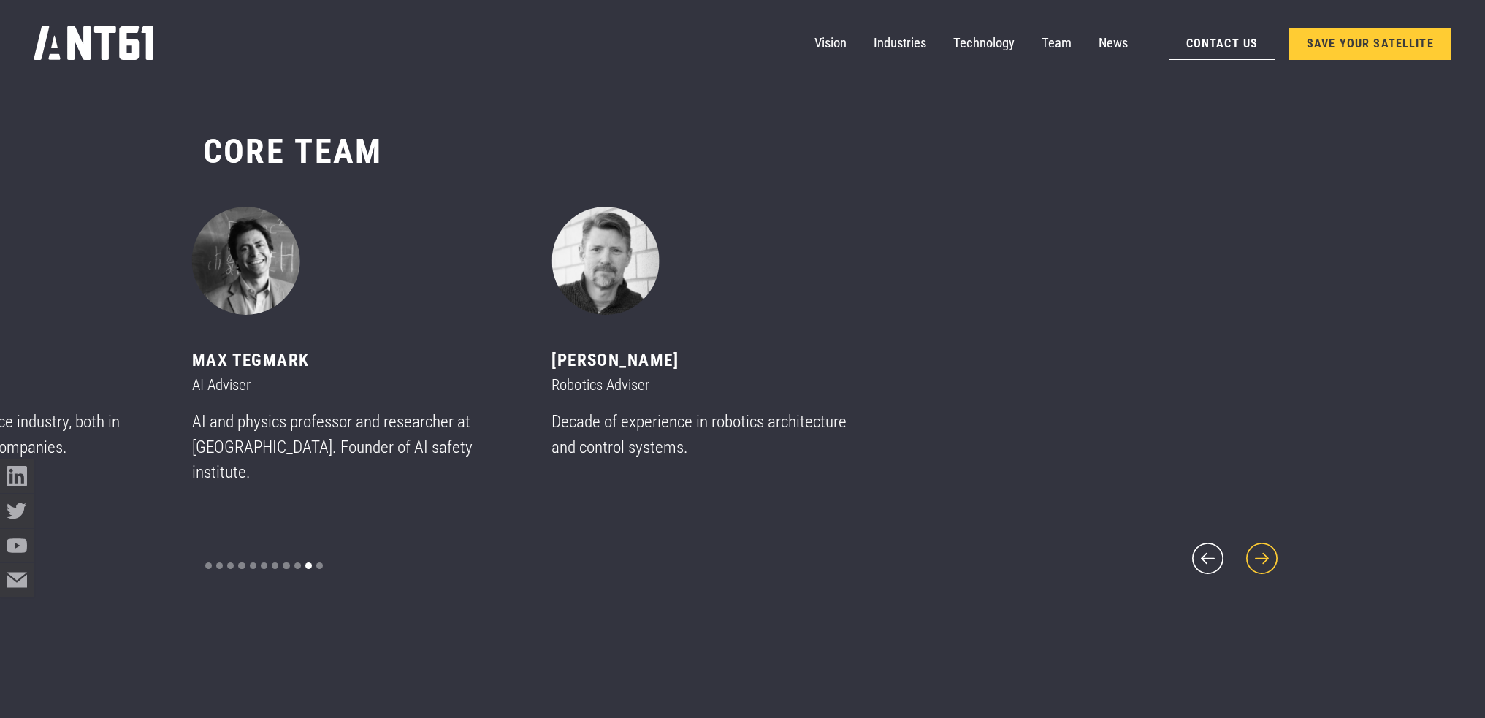
click at [1272, 549] on icon "next slide" at bounding box center [1262, 558] width 40 height 40
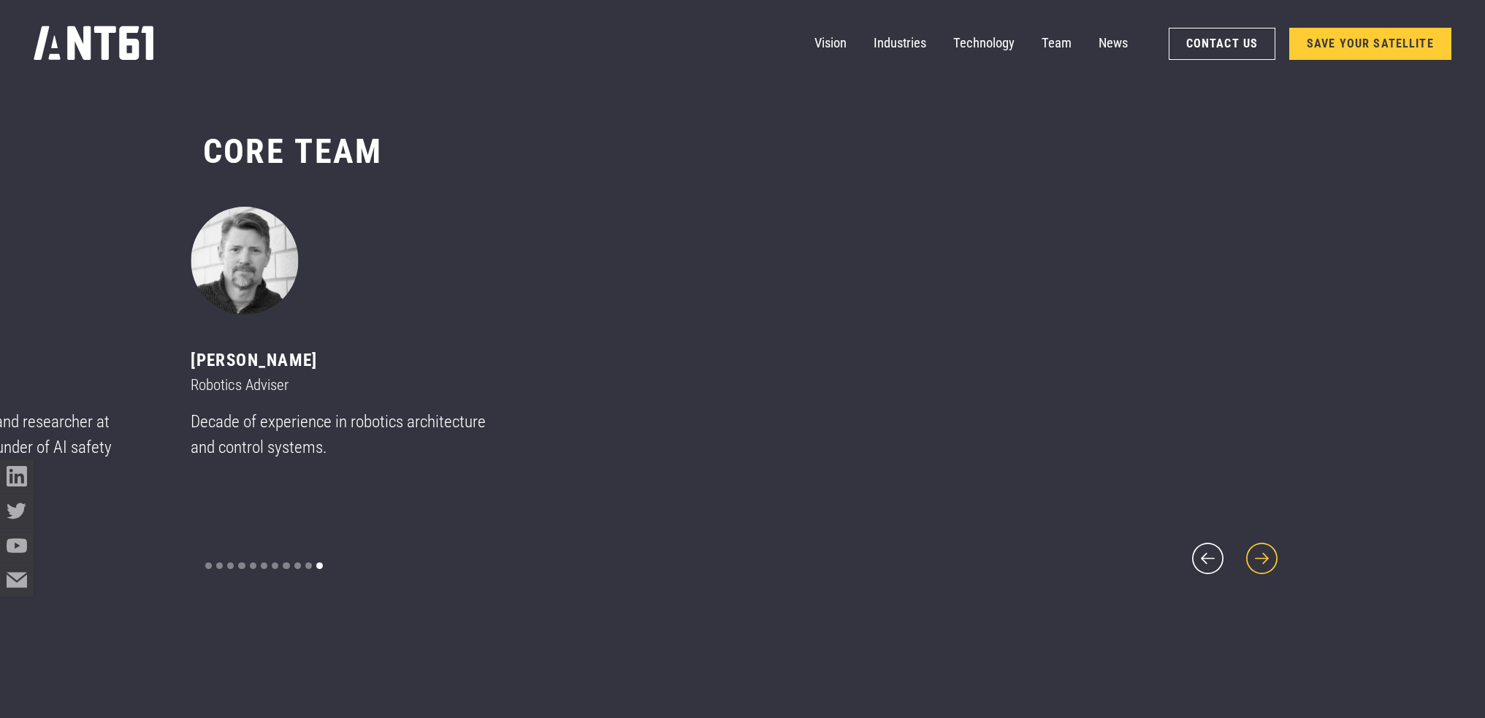
click at [1272, 549] on icon "next slide" at bounding box center [1262, 558] width 40 height 40
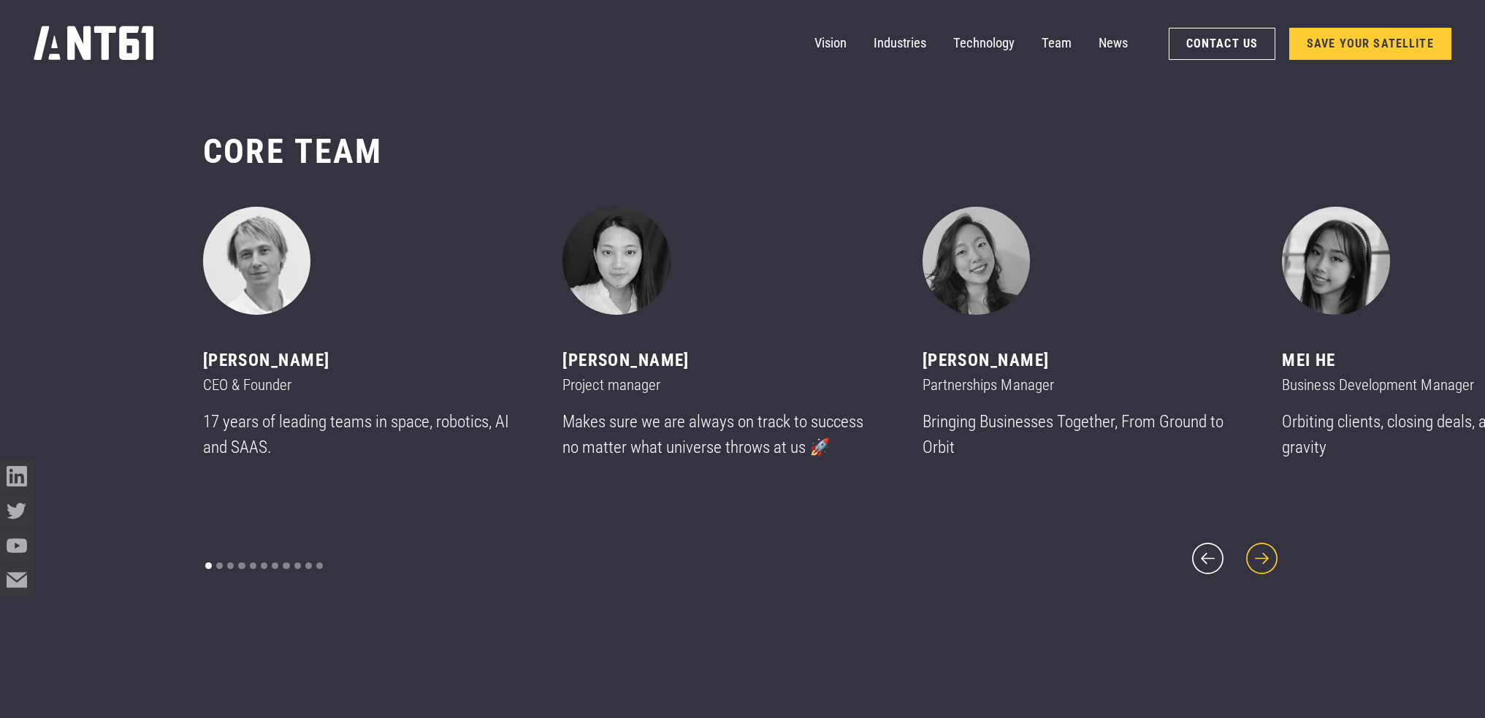
click at [1272, 549] on icon "next slide" at bounding box center [1262, 558] width 40 height 40
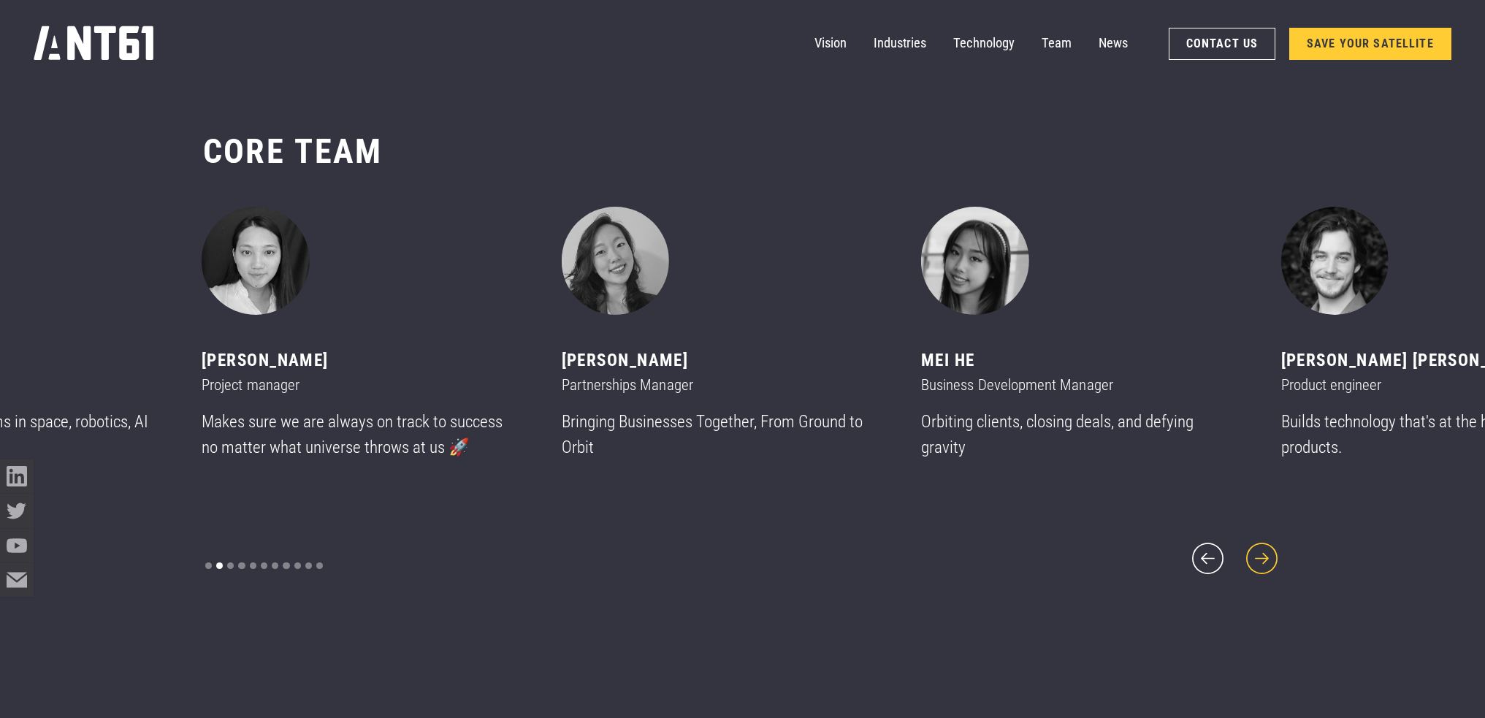
click at [1272, 549] on icon "next slide" at bounding box center [1262, 558] width 40 height 40
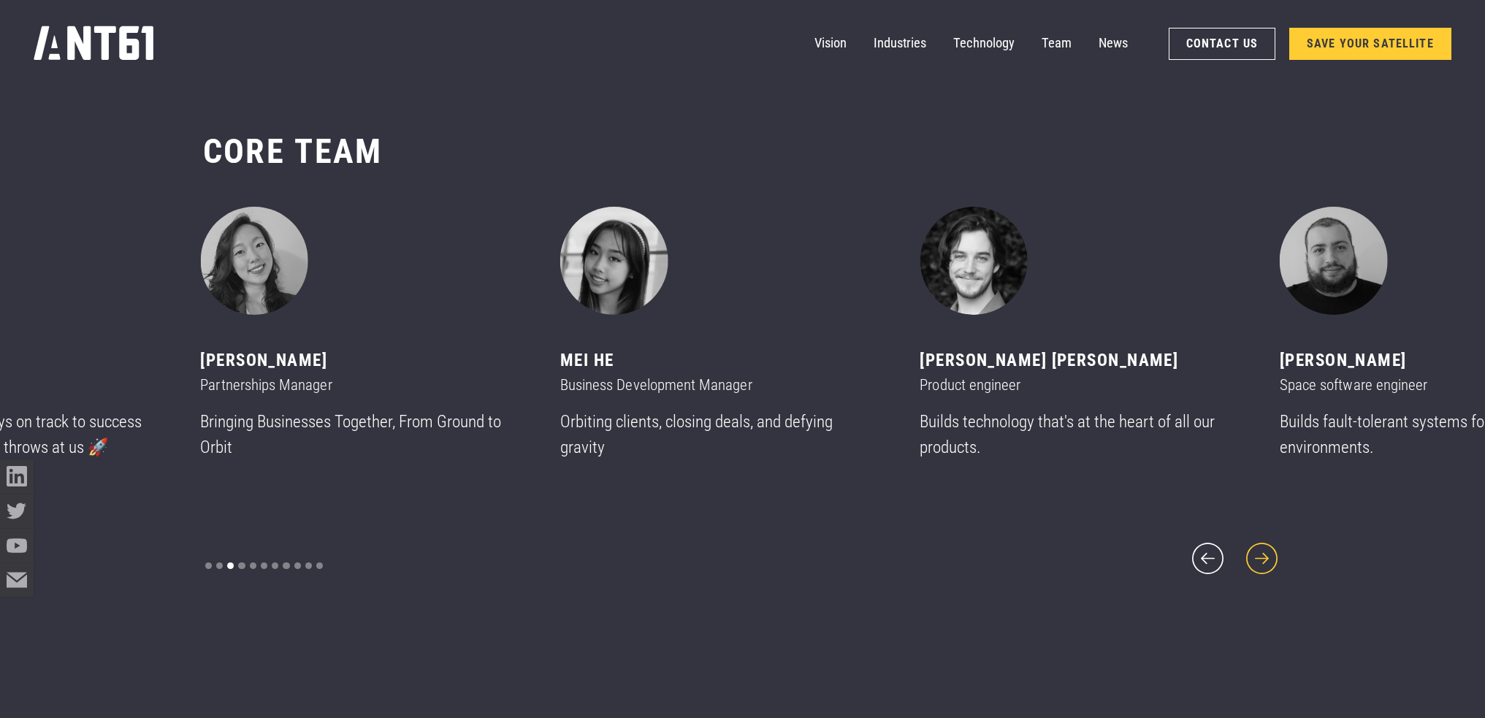
click at [1272, 549] on icon "next slide" at bounding box center [1262, 558] width 40 height 40
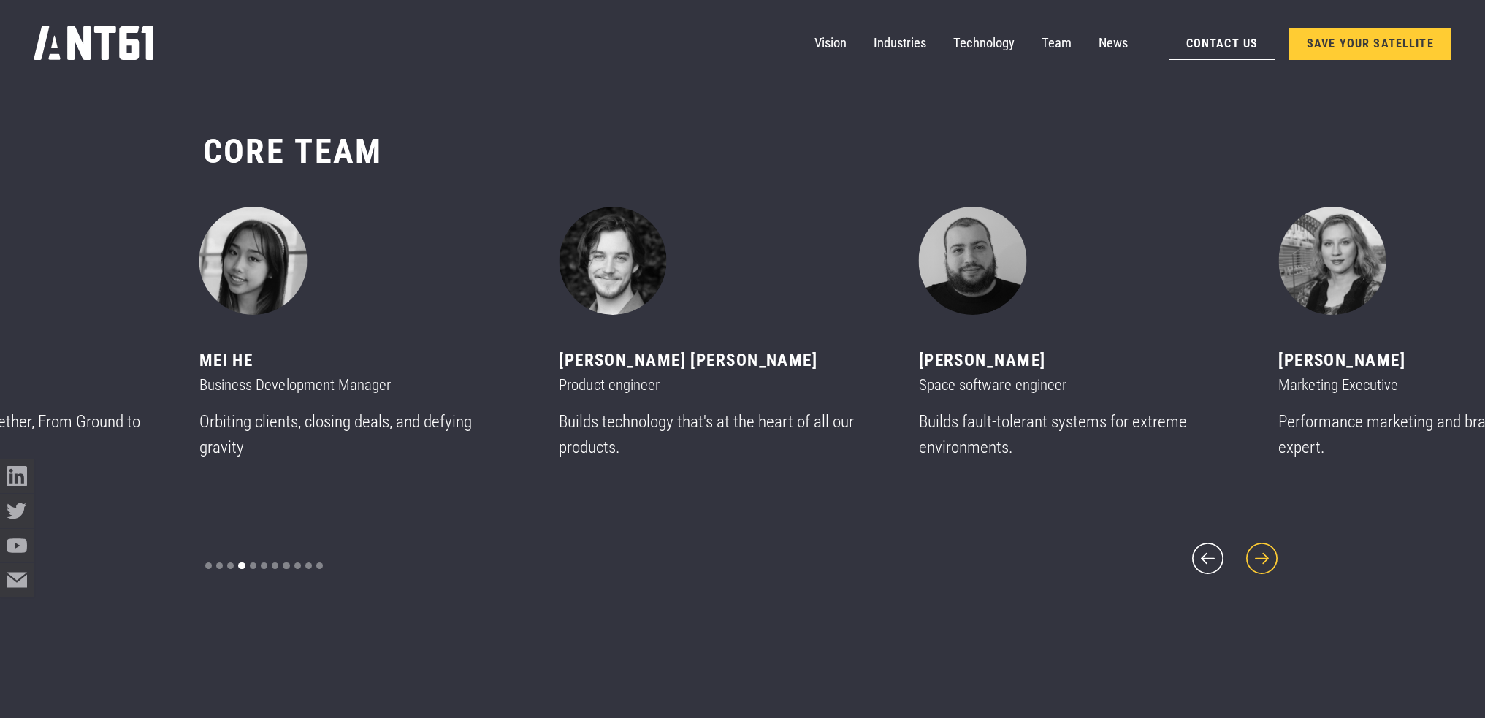
click at [1272, 549] on icon "next slide" at bounding box center [1262, 558] width 40 height 40
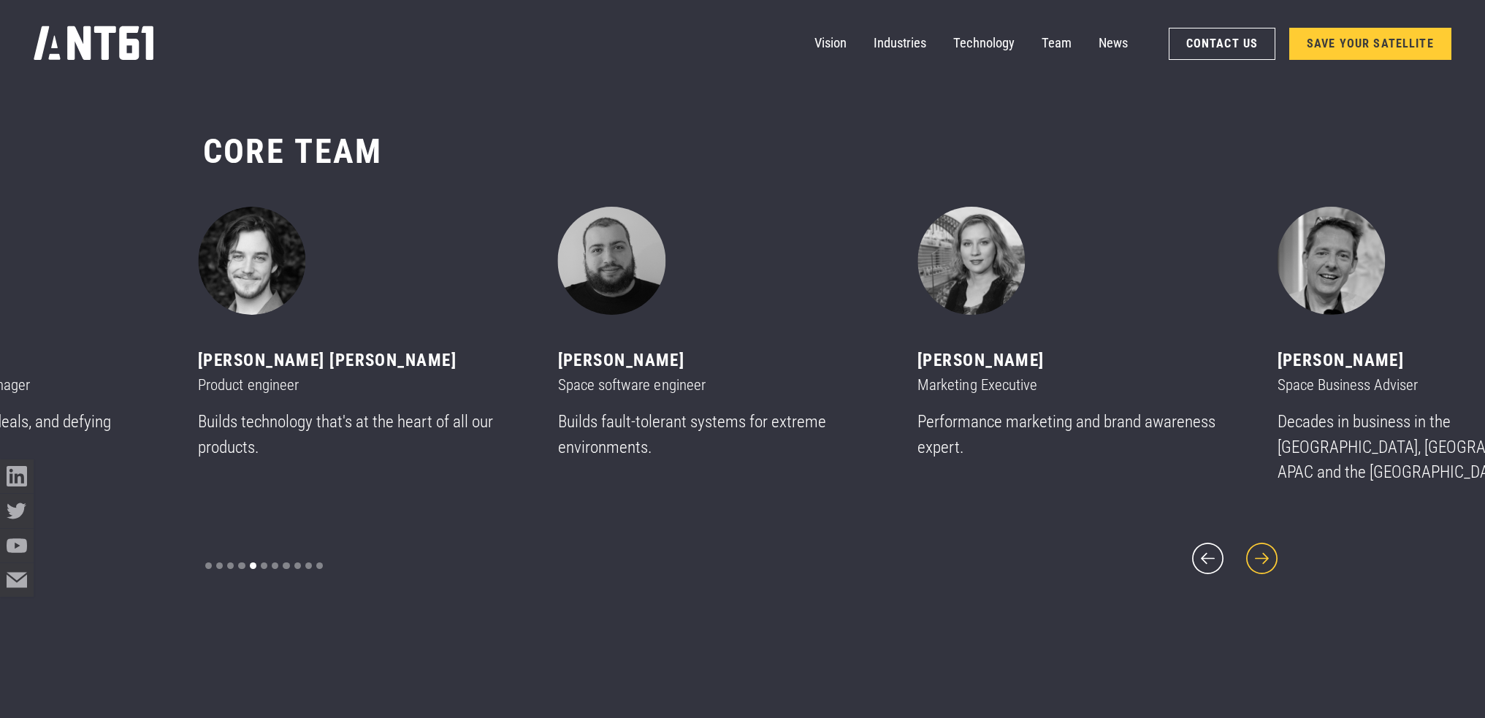
click at [1272, 549] on icon "next slide" at bounding box center [1262, 558] width 40 height 40
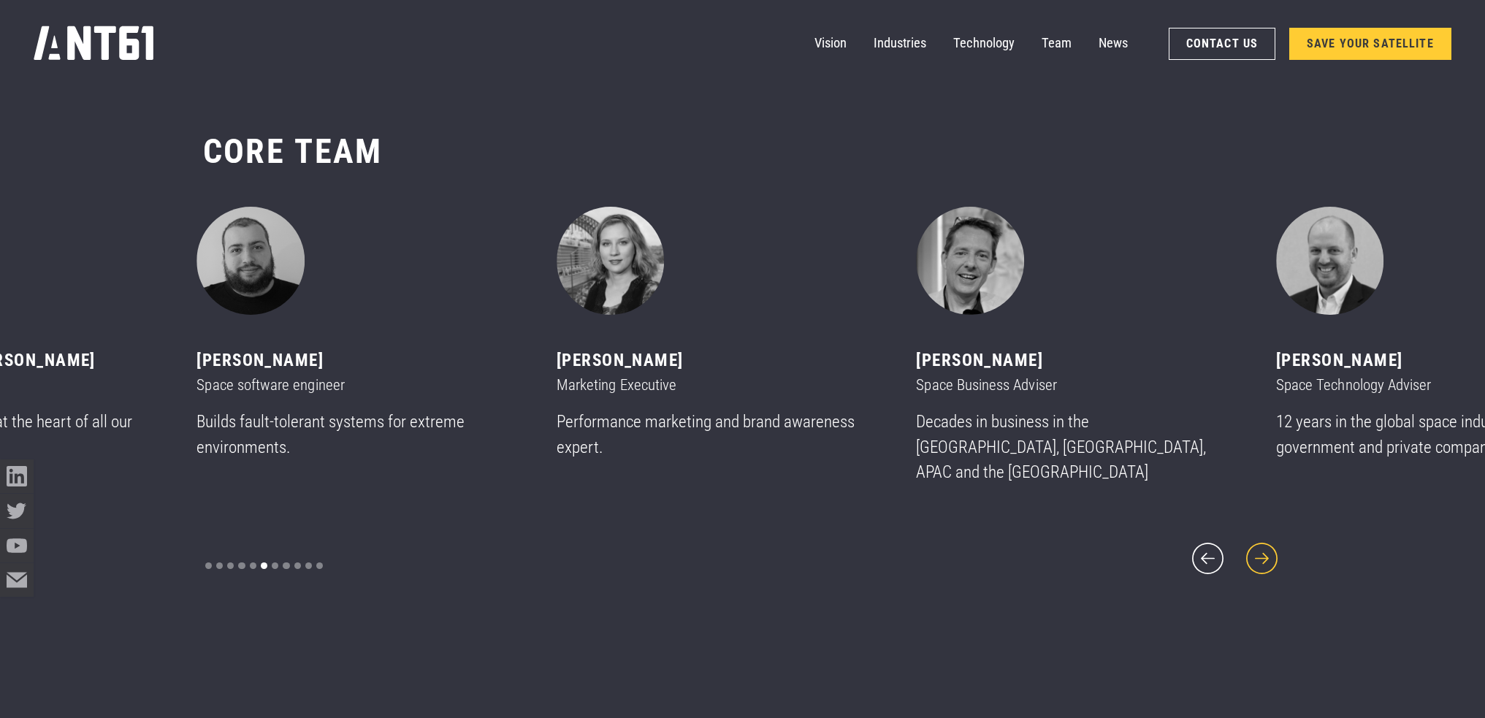
click at [1272, 549] on icon "next slide" at bounding box center [1262, 558] width 40 height 40
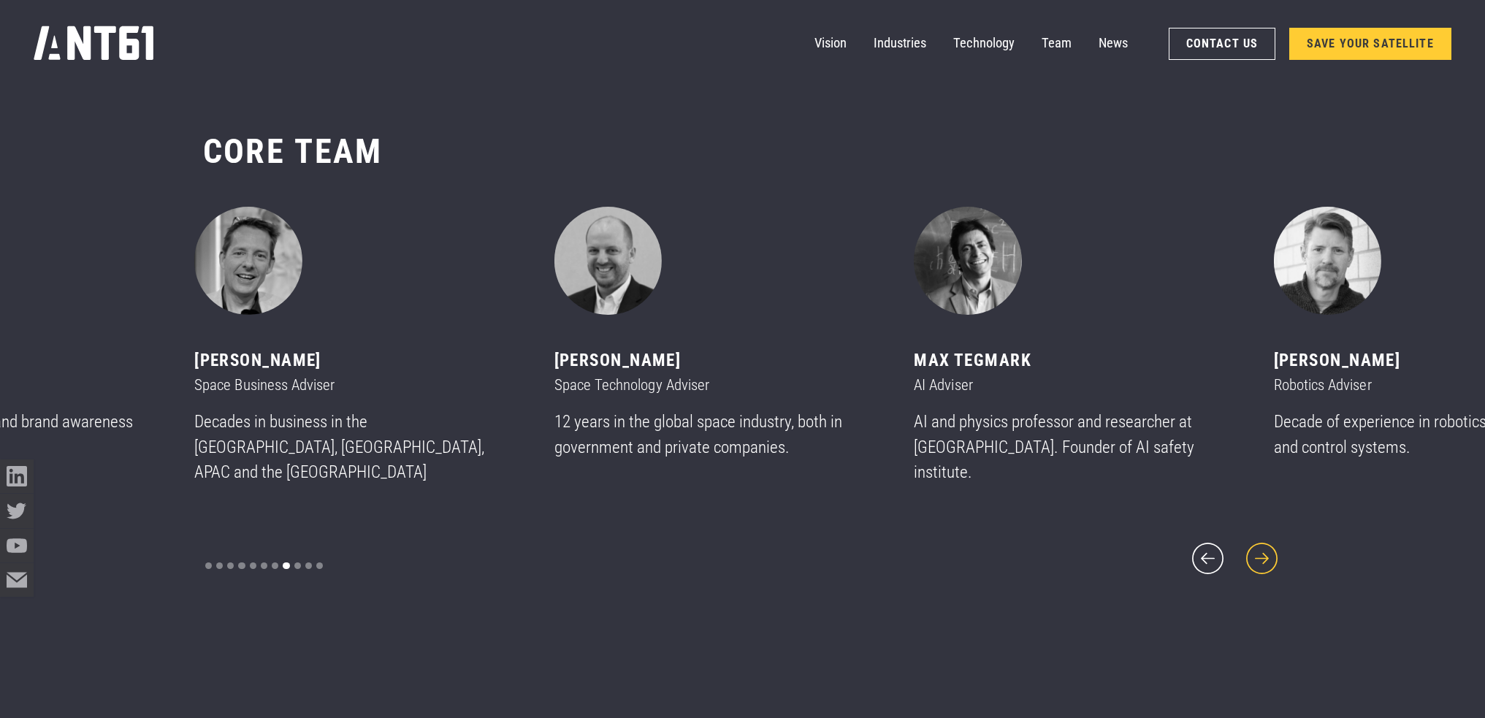
click at [1272, 549] on icon "next slide" at bounding box center [1262, 558] width 40 height 40
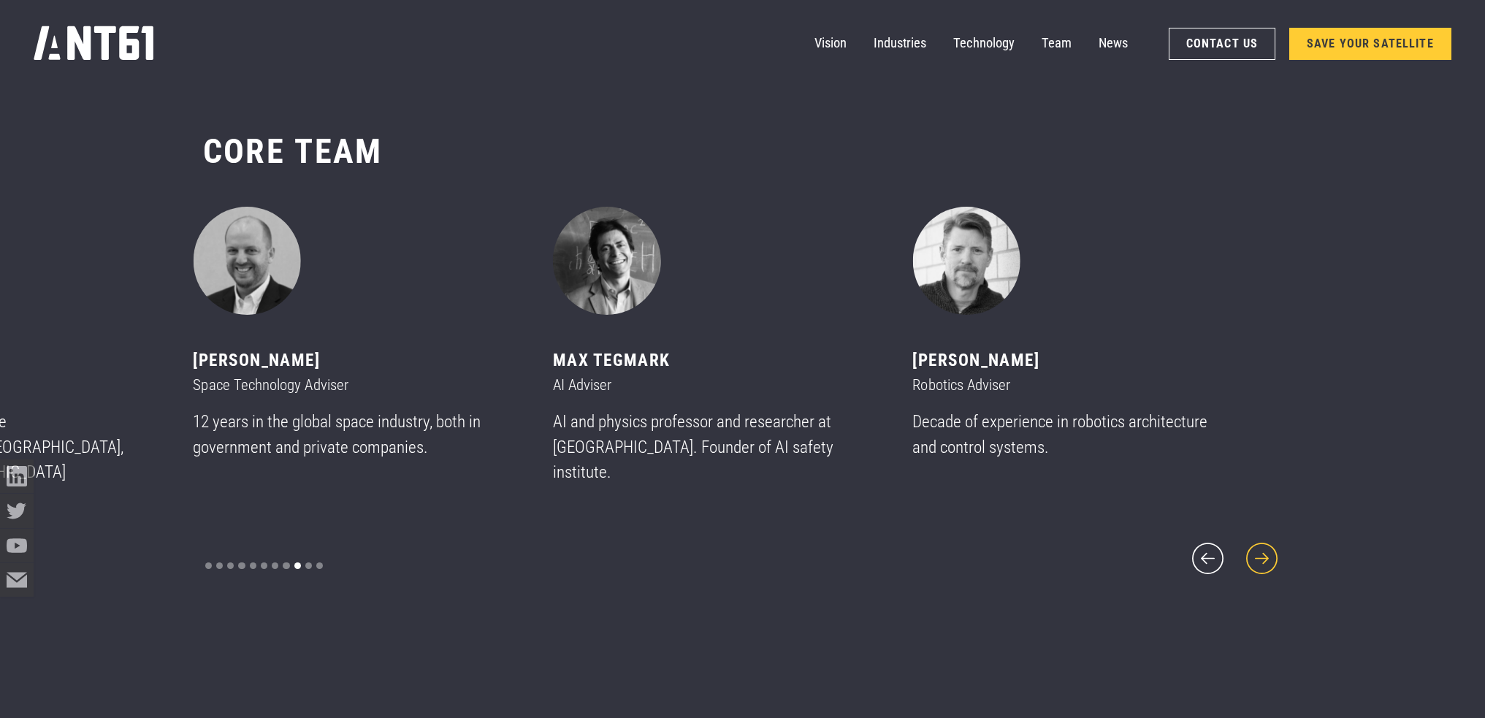
click at [1272, 549] on icon "next slide" at bounding box center [1262, 558] width 40 height 40
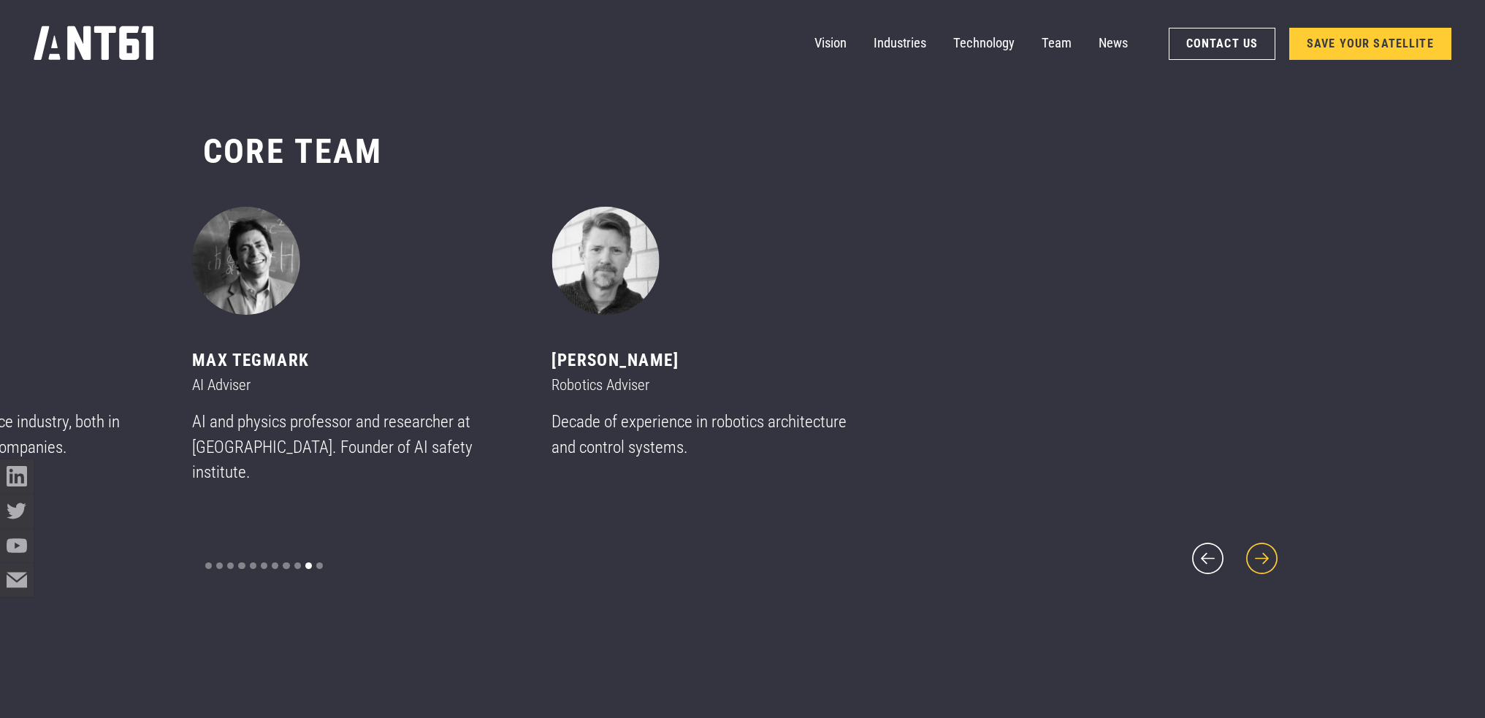
click at [1272, 549] on icon "next slide" at bounding box center [1262, 558] width 40 height 40
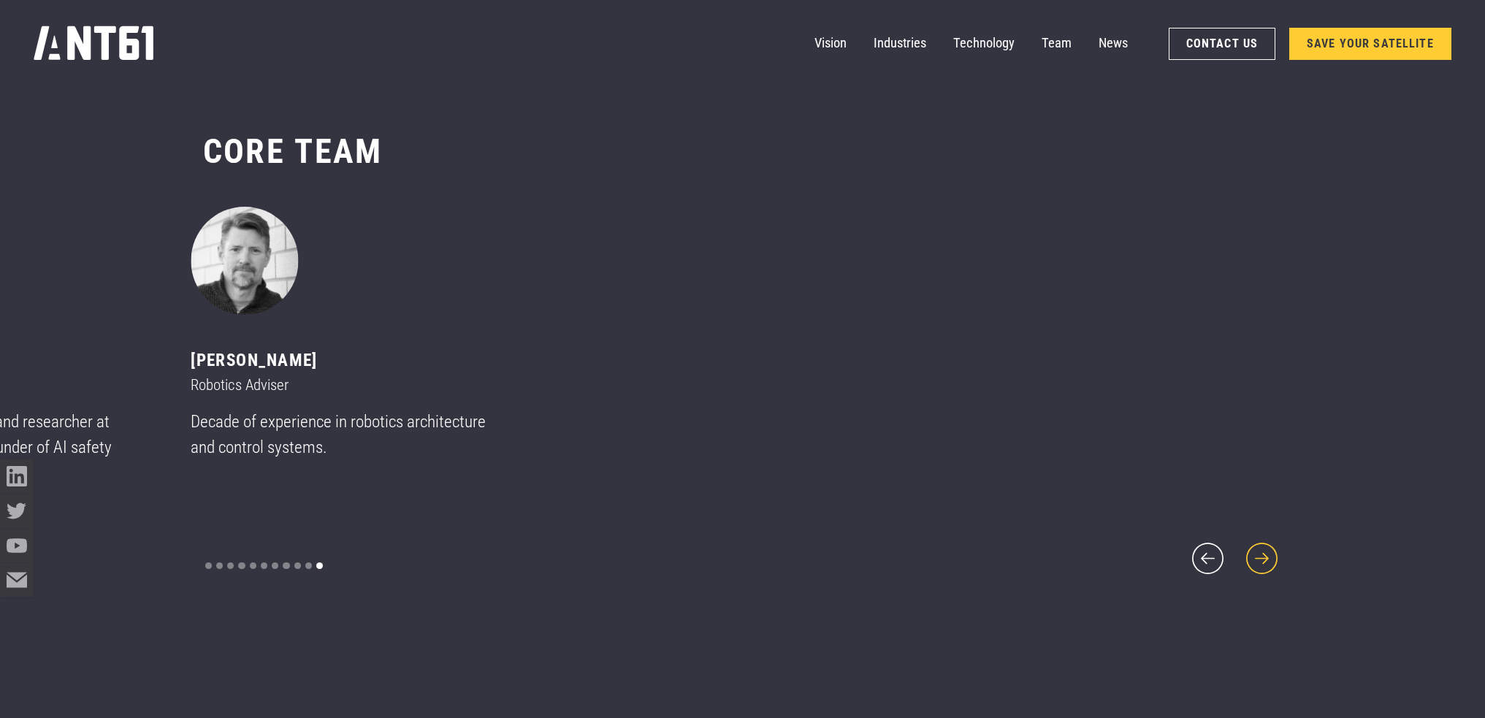
click at [1272, 549] on icon "next slide" at bounding box center [1262, 558] width 40 height 40
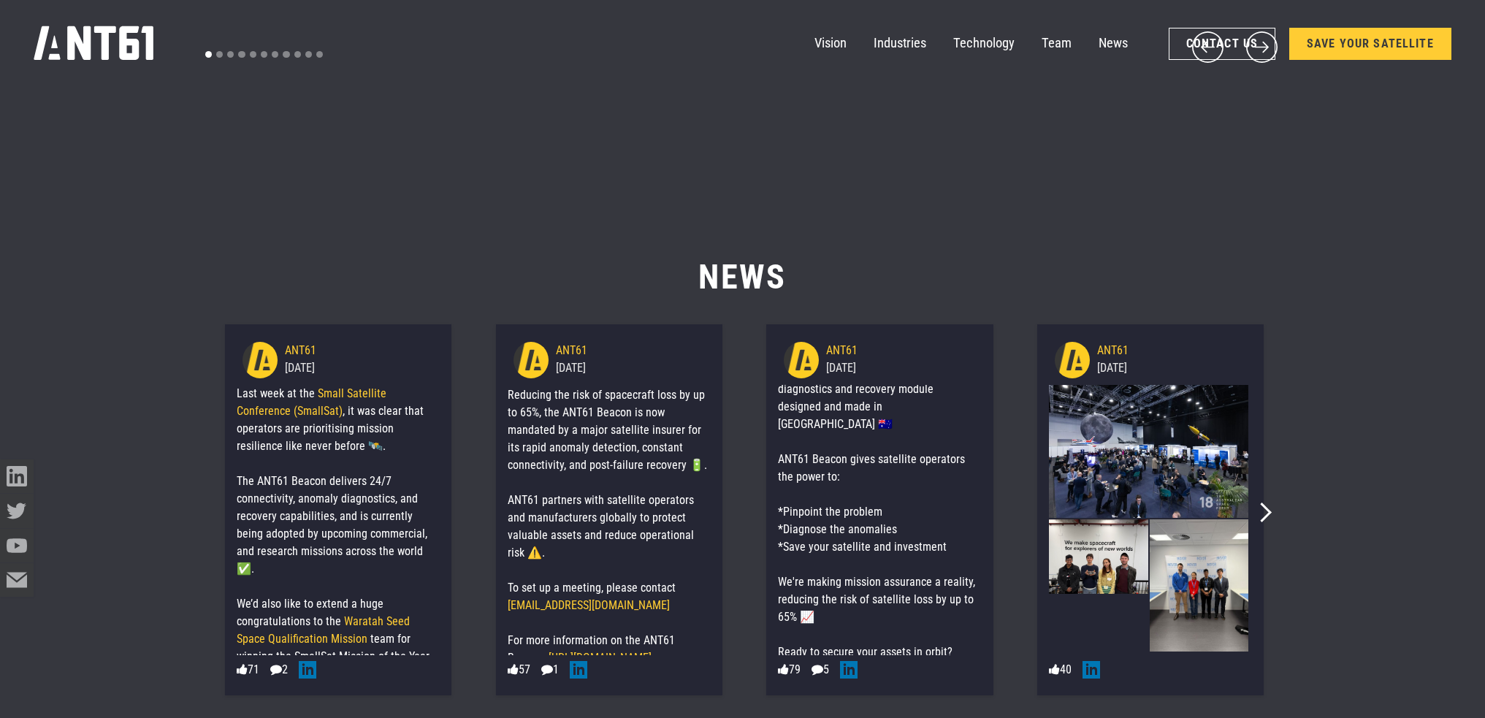
scroll to position [8841, 0]
